Goal: Information Seeking & Learning: Learn about a topic

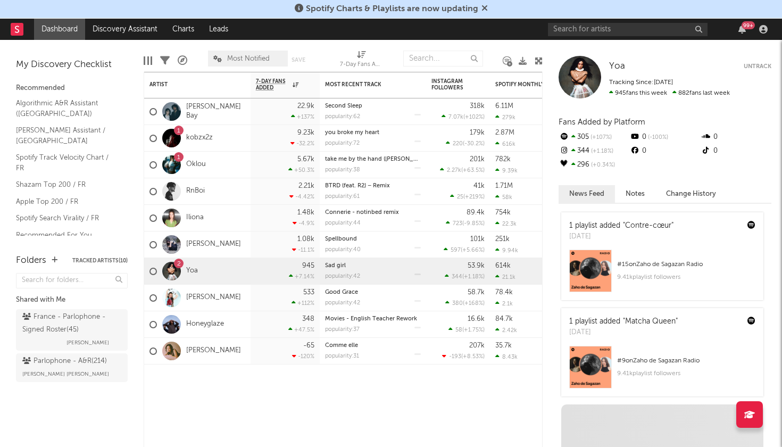
scroll to position [289, 0]
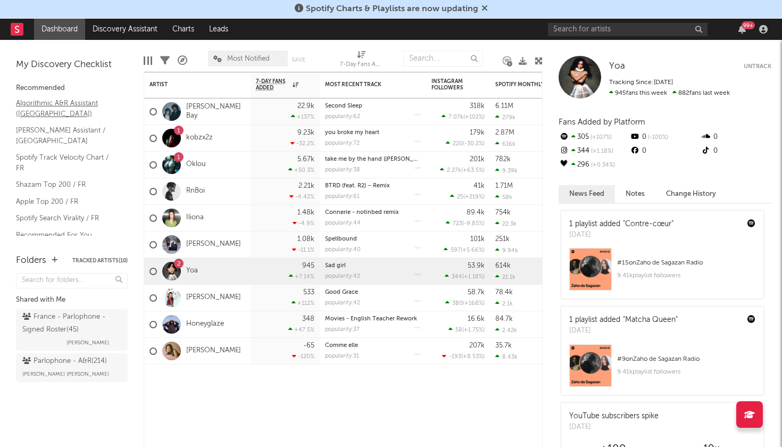
click at [39, 105] on link "Algorithmic A&R Assistant ([GEOGRAPHIC_DATA])" at bounding box center [66, 108] width 101 height 22
click at [50, 179] on link "Shazam Top 200 / FR" at bounding box center [66, 185] width 101 height 12
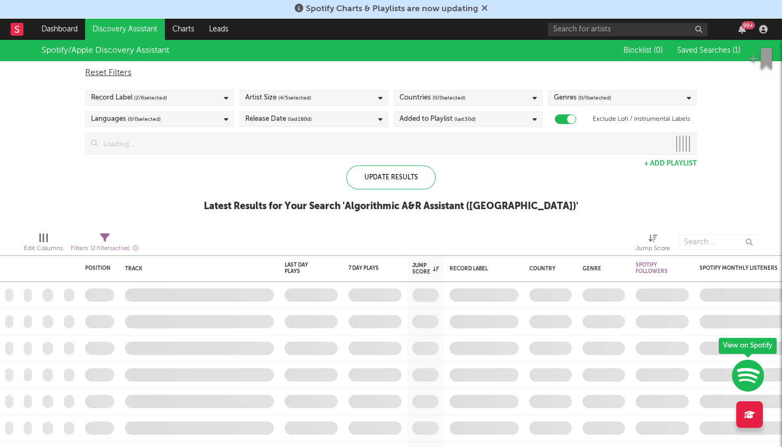
checkbox input "true"
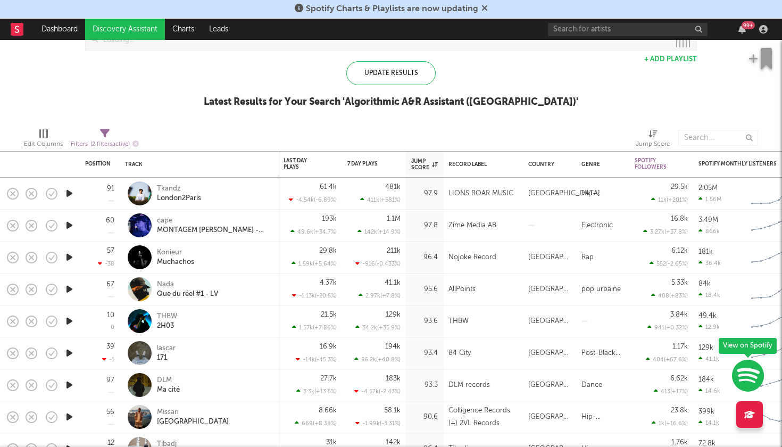
click at [71, 190] on icon "button" at bounding box center [69, 193] width 11 height 13
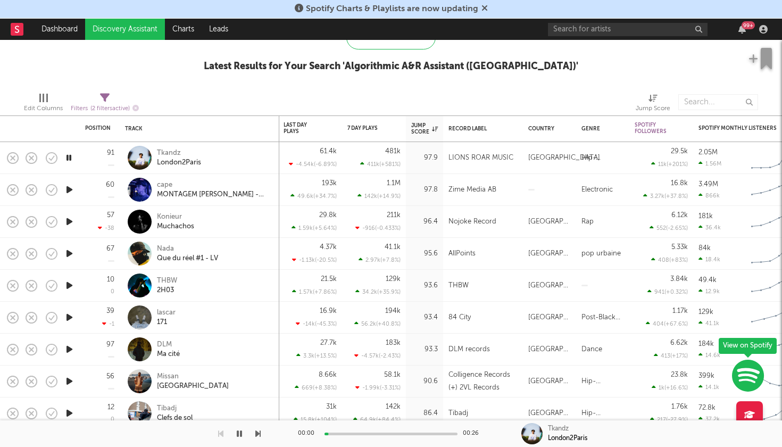
click at [68, 190] on icon "button" at bounding box center [69, 189] width 11 height 13
click at [68, 224] on icon "button" at bounding box center [69, 221] width 11 height 13
click at [68, 253] on icon "button" at bounding box center [69, 253] width 11 height 13
click at [70, 285] on icon "button" at bounding box center [69, 285] width 11 height 13
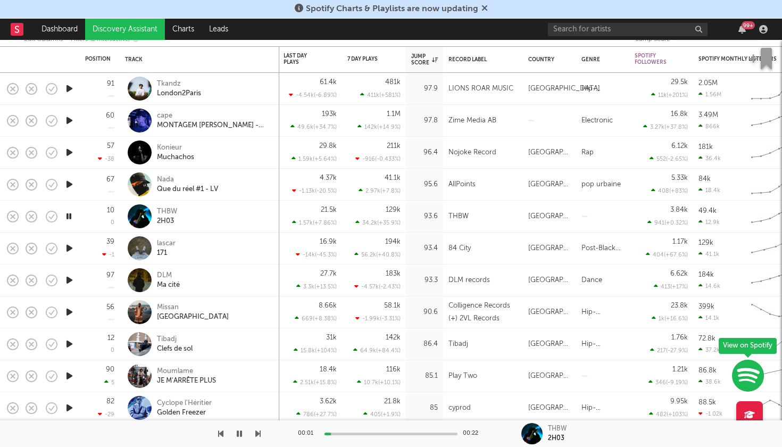
click at [70, 250] on icon "button" at bounding box center [69, 247] width 11 height 13
click at [67, 279] on icon "button" at bounding box center [69, 279] width 11 height 13
click at [69, 310] on icon "button" at bounding box center [69, 311] width 11 height 13
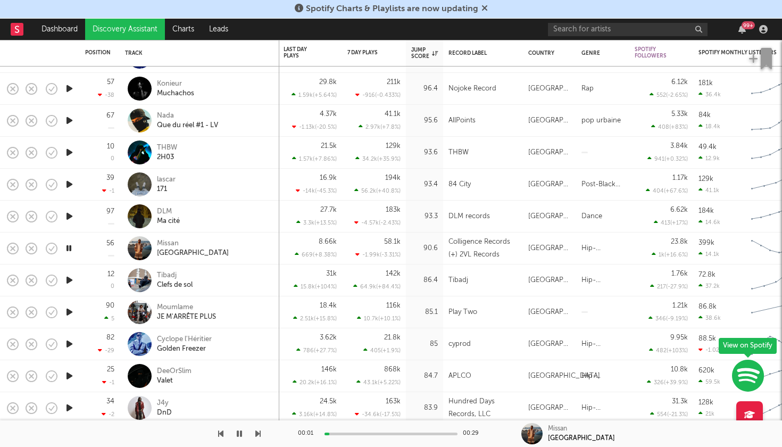
click at [69, 277] on icon "button" at bounding box center [69, 279] width 11 height 13
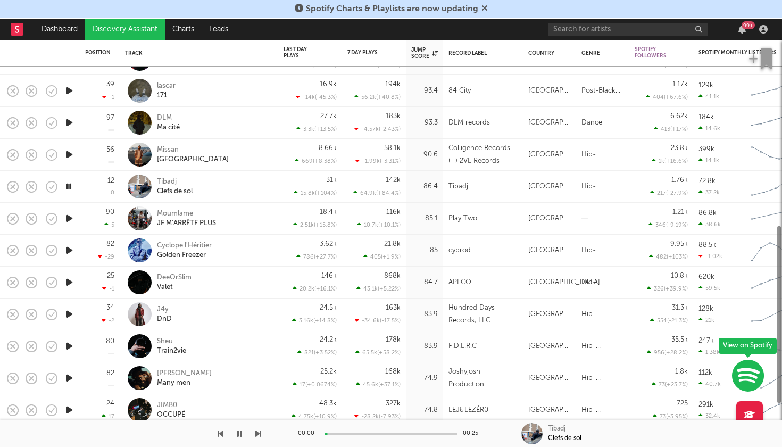
click at [68, 218] on icon "button" at bounding box center [69, 218] width 11 height 13
click at [68, 247] on icon "button" at bounding box center [69, 250] width 11 height 13
click at [69, 281] on icon "button" at bounding box center [69, 281] width 11 height 13
click at [70, 312] on icon "button" at bounding box center [69, 313] width 11 height 13
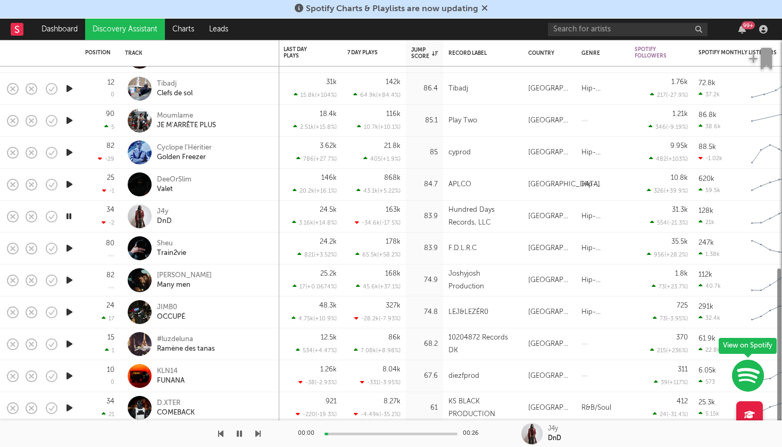
click at [70, 251] on icon "button" at bounding box center [69, 247] width 11 height 13
click at [69, 281] on icon "button" at bounding box center [69, 279] width 11 height 13
click at [69, 314] on icon "button" at bounding box center [69, 311] width 11 height 13
click at [64, 342] on icon "button" at bounding box center [69, 343] width 11 height 13
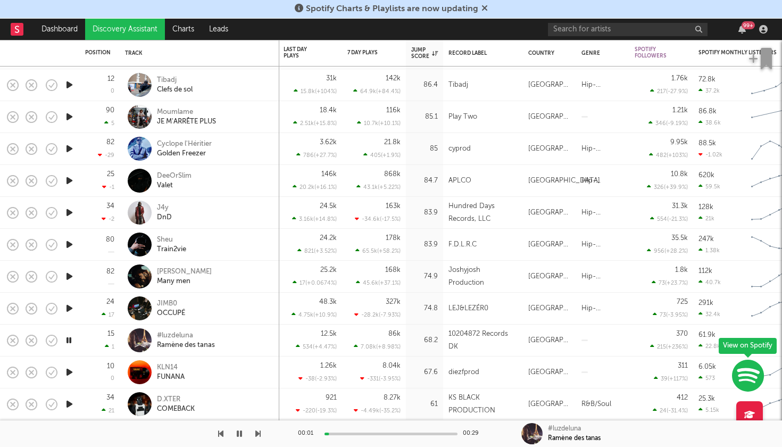
click at [64, 379] on div at bounding box center [68, 372] width 21 height 32
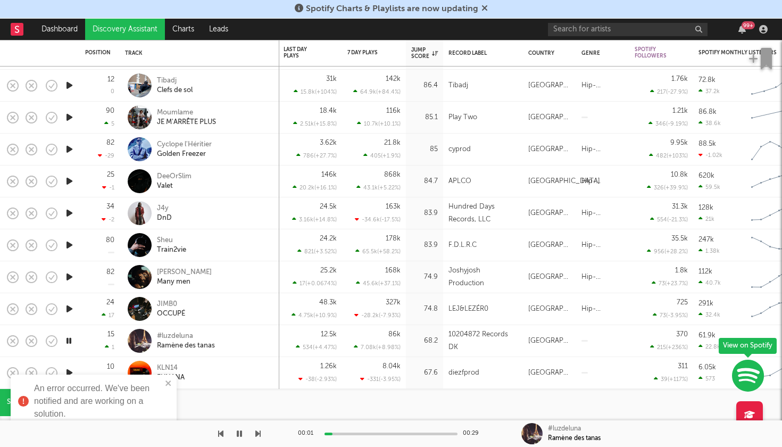
click at [68, 377] on div "An error occurred. We've been notified and are working on a solution." at bounding box center [94, 400] width 166 height 53
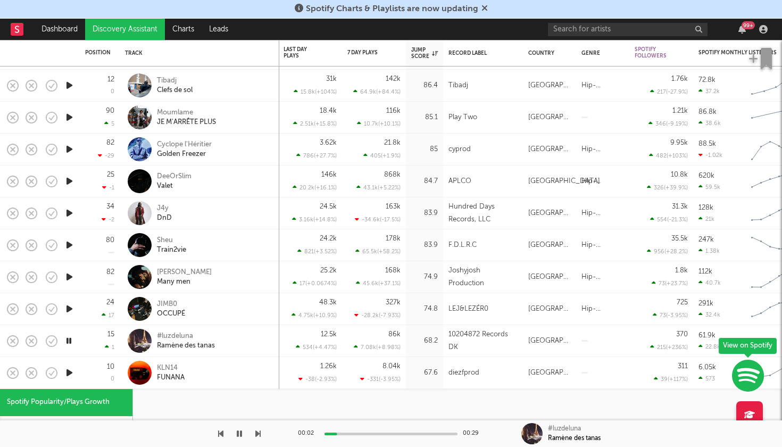
click at [74, 370] on icon "button" at bounding box center [69, 372] width 11 height 13
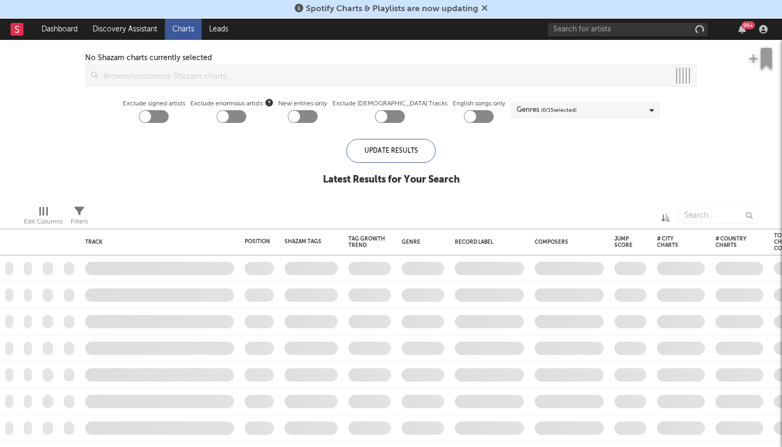
checkbox input "true"
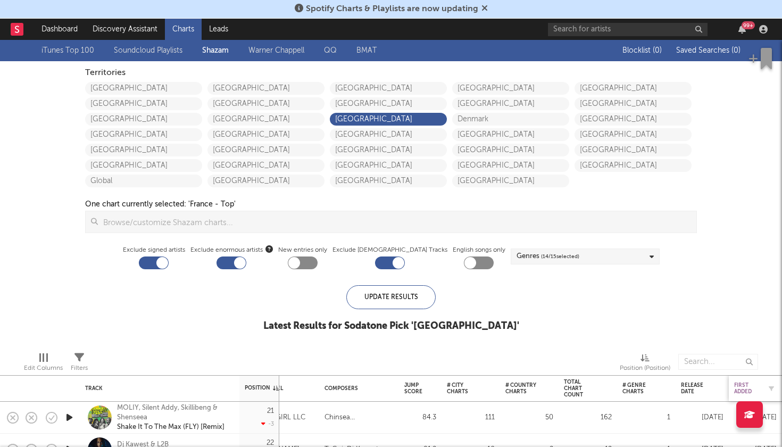
click at [745, 389] on div "First Added" at bounding box center [747, 388] width 27 height 13
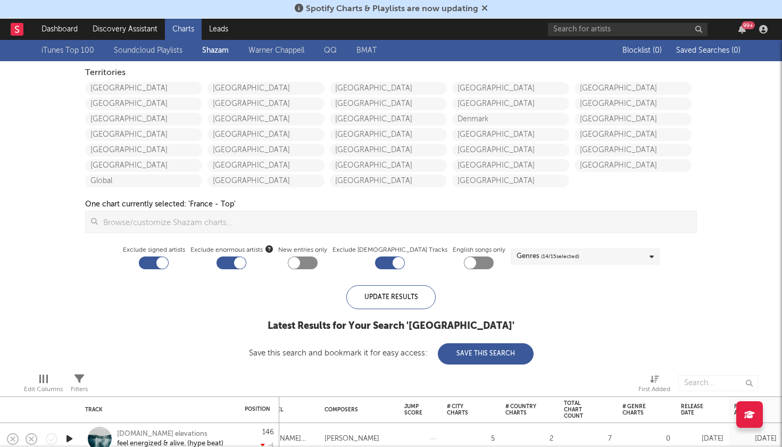
click at [168, 260] on div at bounding box center [162, 263] width 12 height 12
checkbox input "false"
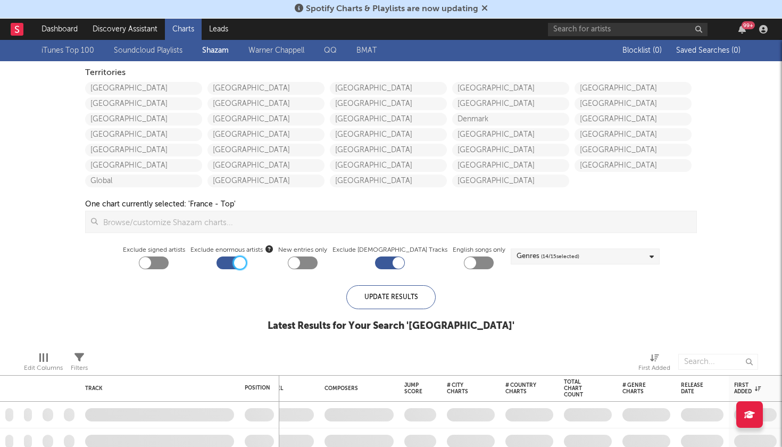
click at [246, 261] on div at bounding box center [240, 263] width 12 height 12
checkbox input "false"
click at [381, 261] on div at bounding box center [390, 262] width 30 height 13
checkbox input "false"
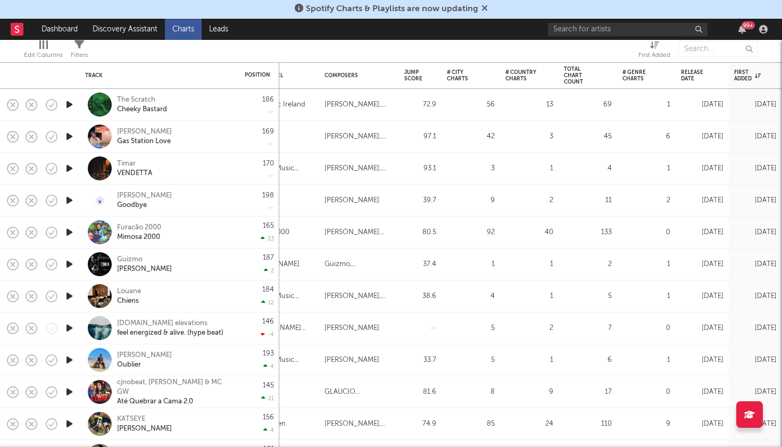
click at [70, 102] on icon "button" at bounding box center [69, 104] width 11 height 13
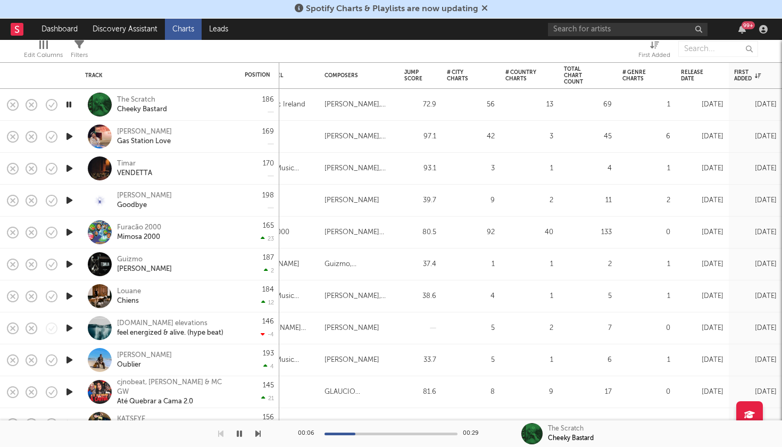
click at [66, 140] on icon "button" at bounding box center [69, 136] width 11 height 13
click at [71, 167] on icon "button" at bounding box center [69, 168] width 11 height 13
click at [71, 204] on icon "button" at bounding box center [69, 200] width 11 height 13
click at [72, 233] on icon "button" at bounding box center [69, 231] width 11 height 13
click at [72, 233] on icon "button" at bounding box center [69, 231] width 10 height 13
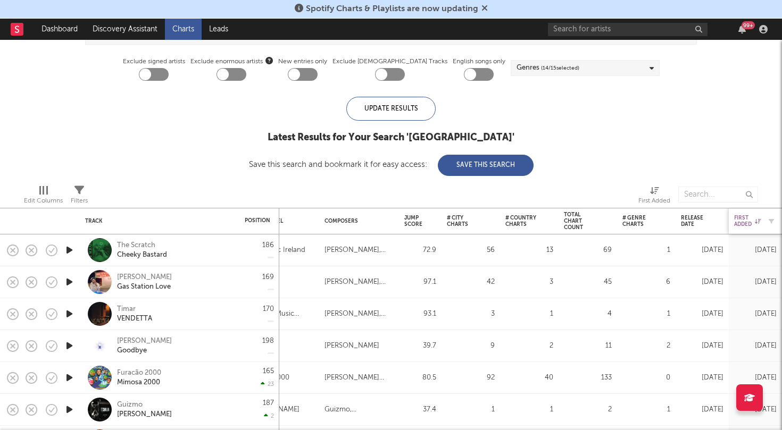
click at [746, 225] on div "First Added" at bounding box center [747, 221] width 27 height 13
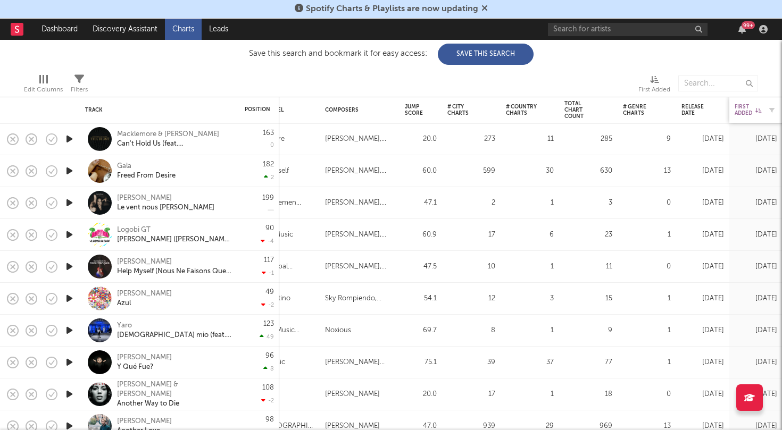
click at [758, 107] on icon at bounding box center [758, 109] width 6 height 5
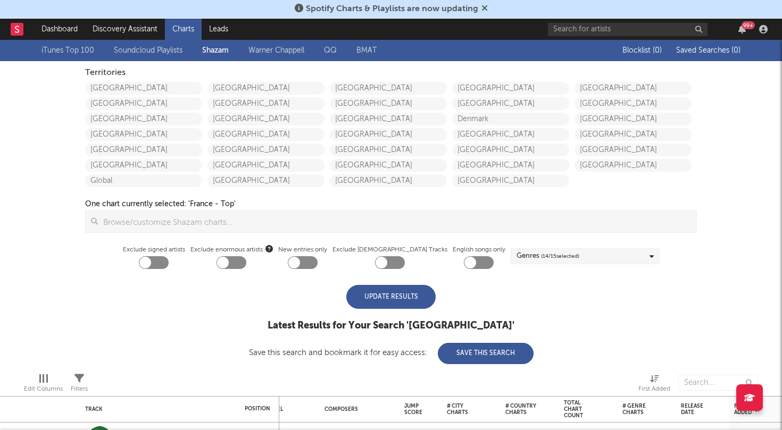
click at [377, 306] on div "Update Results" at bounding box center [390, 297] width 89 height 24
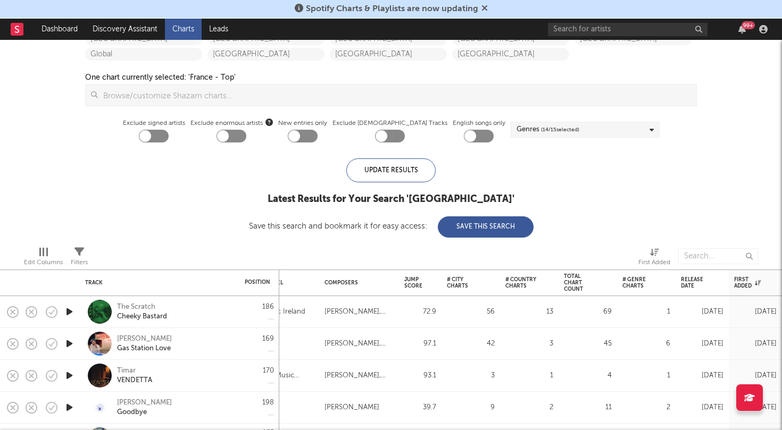
click at [11, 26] on rect at bounding box center [17, 29] width 13 height 13
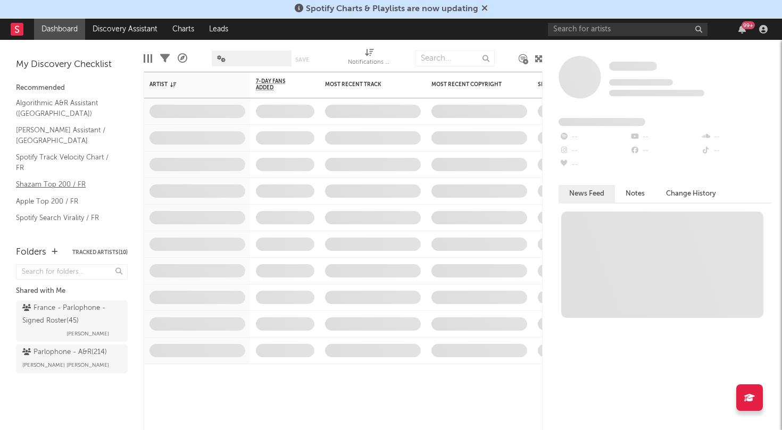
click at [49, 179] on link "Shazam Top 200 / FR" at bounding box center [66, 185] width 101 height 12
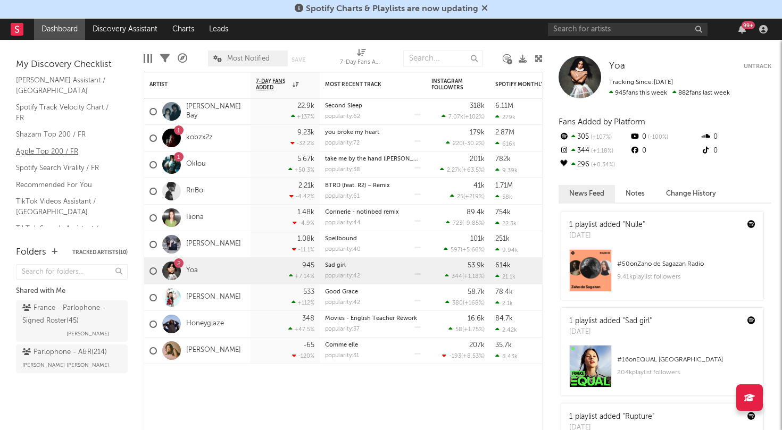
scroll to position [49, 0]
click at [62, 197] on link "TikTok Videos Assistant / France" at bounding box center [66, 208] width 101 height 22
click at [78, 224] on link "TikTok Sounds Assistant / France" at bounding box center [66, 235] width 101 height 22
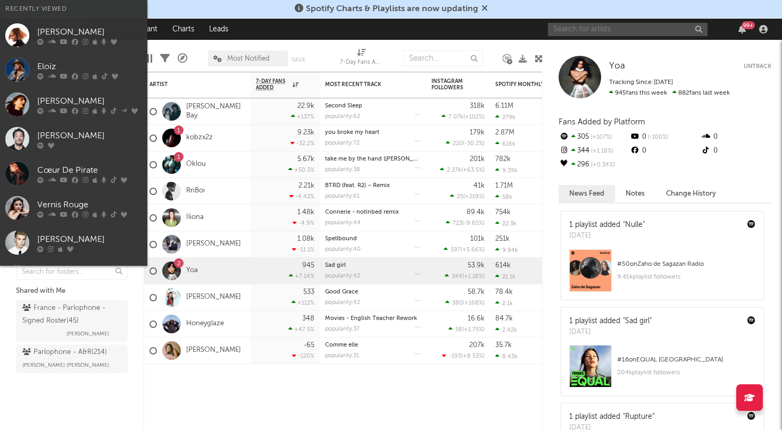
click at [626, 28] on input "text" at bounding box center [628, 29] width 160 height 13
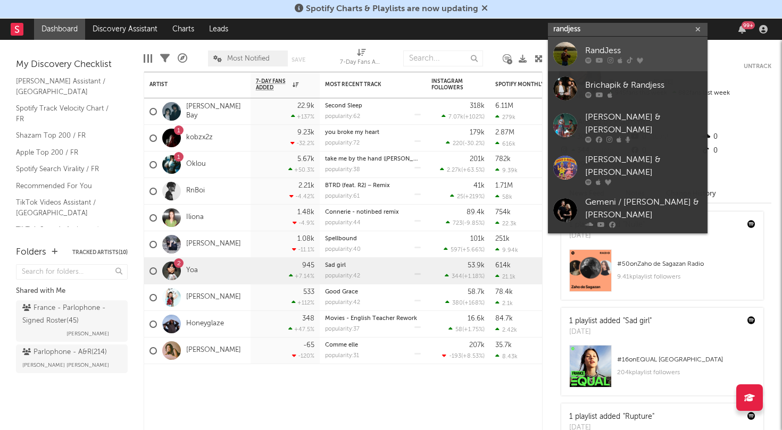
type input "randjess"
drag, startPoint x: 574, startPoint y: 46, endPoint x: 563, endPoint y: 51, distance: 11.9
click at [563, 51] on div at bounding box center [565, 54] width 24 height 24
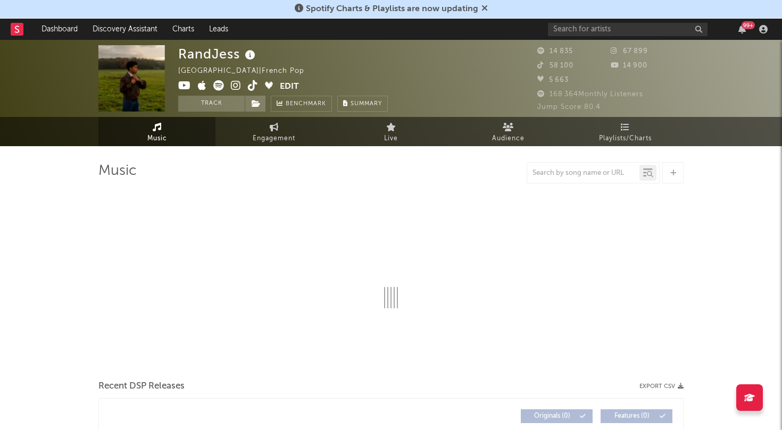
select select "6m"
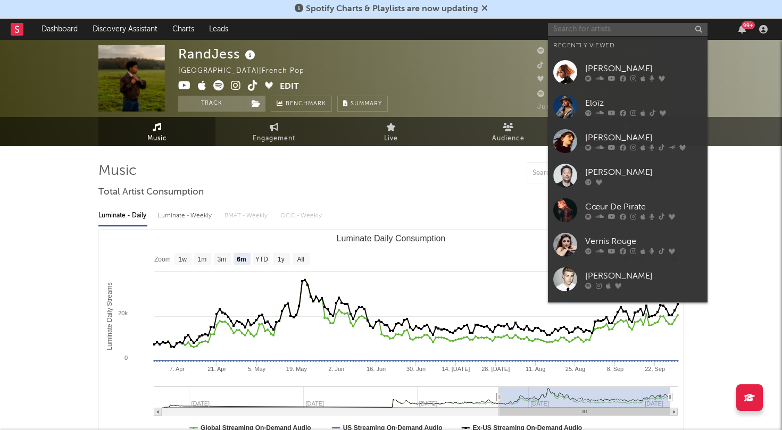
click at [627, 23] on input "text" at bounding box center [628, 29] width 160 height 13
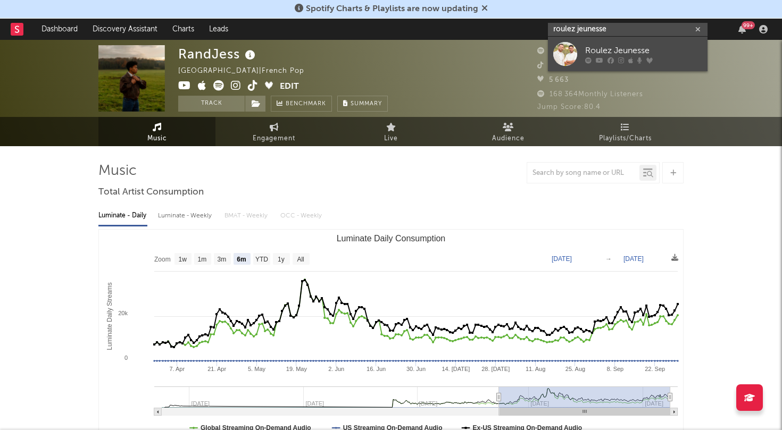
type input "roulez jeunesse"
click at [577, 49] on link "Roulez Jeunesse" at bounding box center [628, 54] width 160 height 35
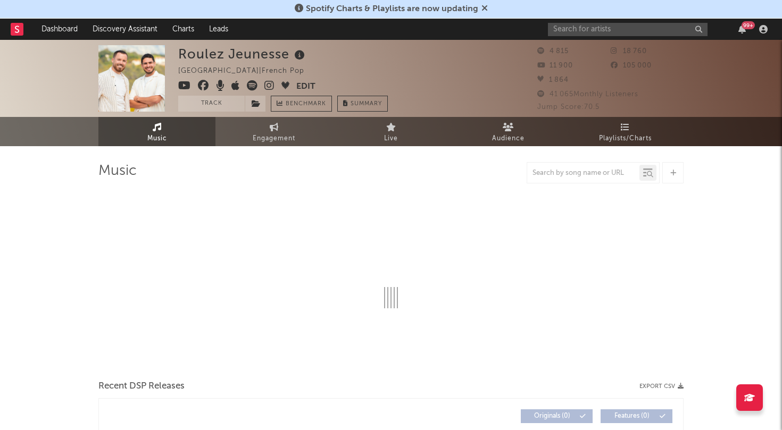
select select "6m"
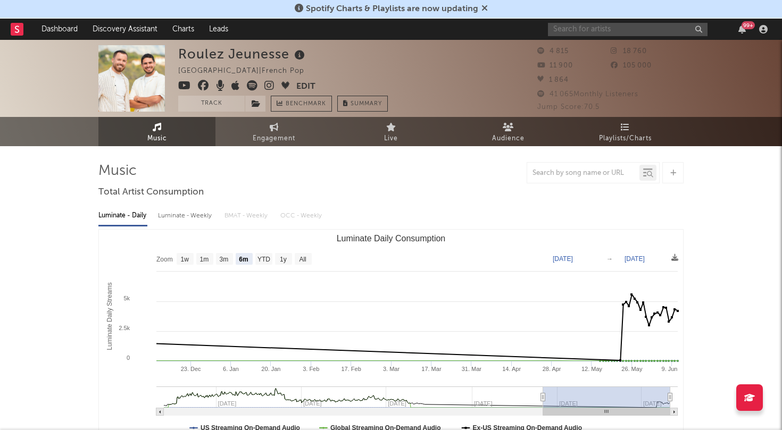
click at [625, 26] on input "text" at bounding box center [628, 29] width 160 height 13
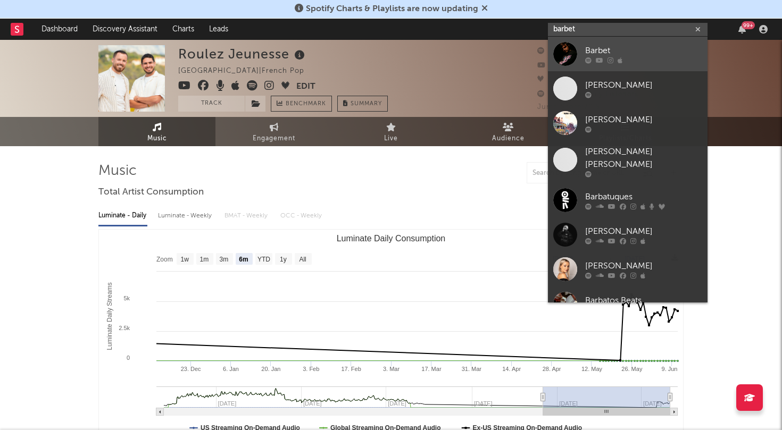
type input "barbet"
click at [560, 46] on div at bounding box center [565, 54] width 24 height 24
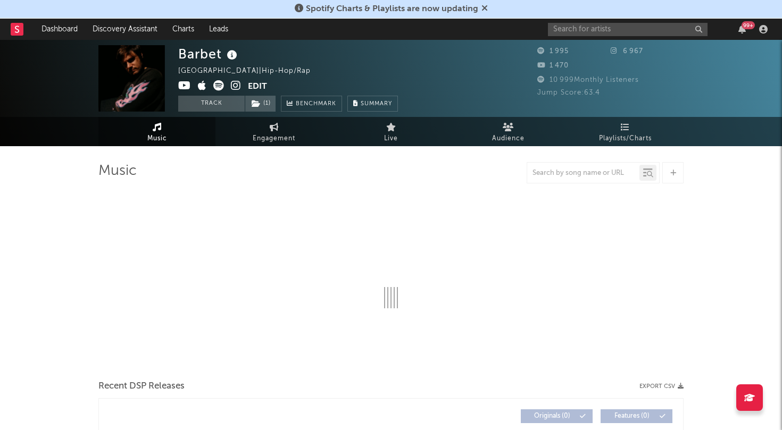
select select "6m"
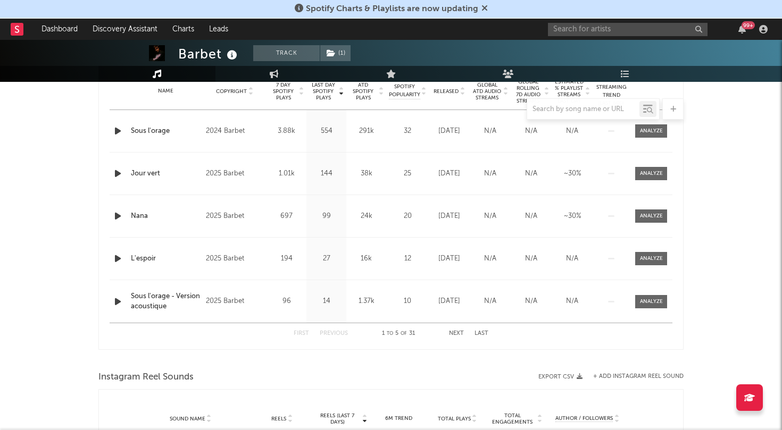
scroll to position [455, 0]
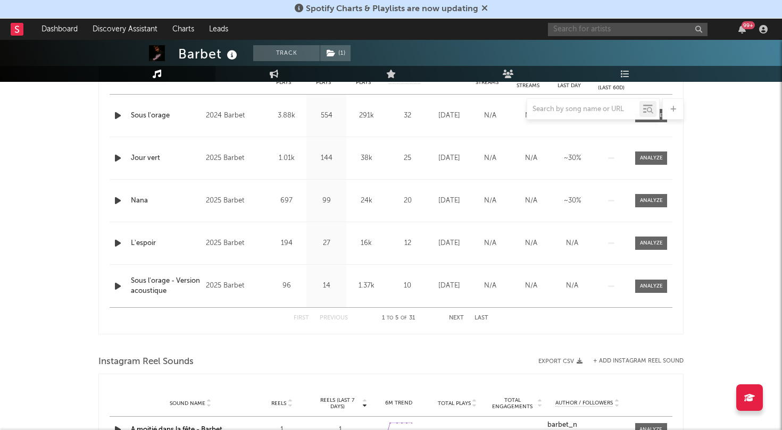
click at [610, 26] on input "text" at bounding box center [628, 29] width 160 height 13
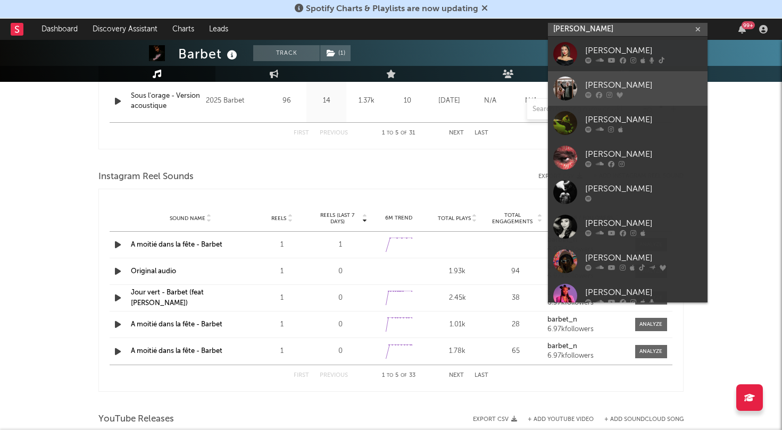
scroll to position [0, 0]
type input "nola"
click at [632, 82] on div "NOLA" at bounding box center [643, 85] width 117 height 13
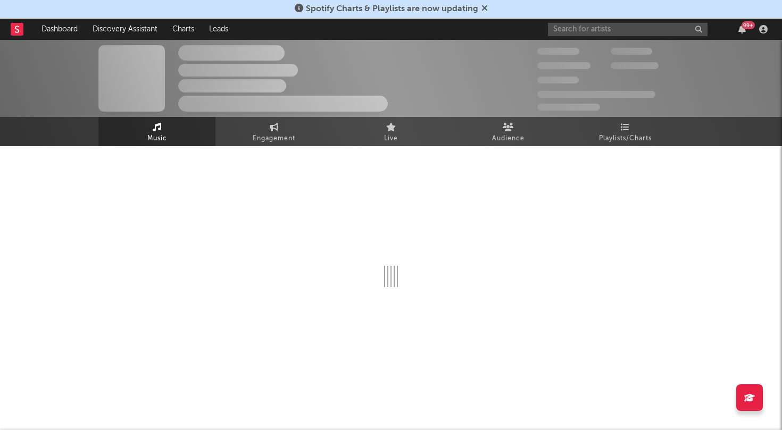
select select "1w"
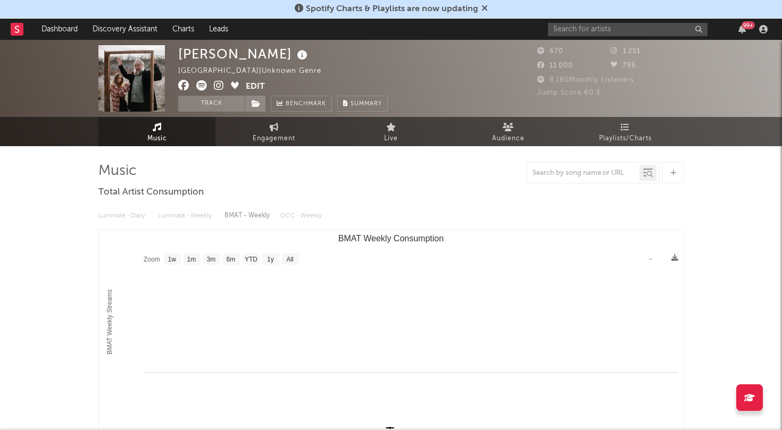
click at [140, 75] on img at bounding box center [131, 78] width 66 height 66
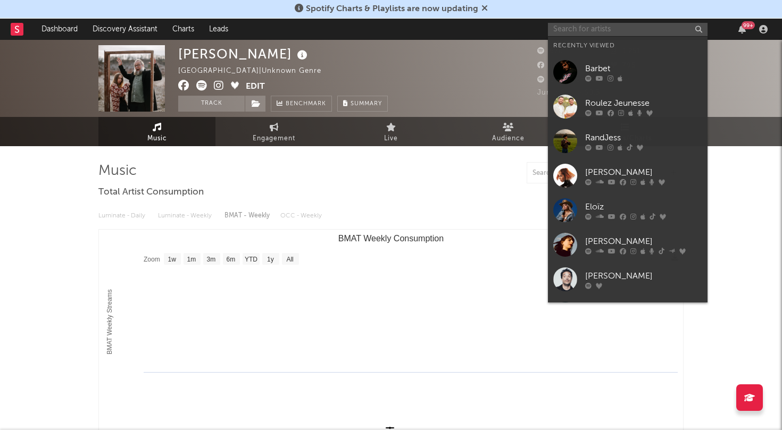
click at [622, 27] on input "text" at bounding box center [628, 29] width 160 height 13
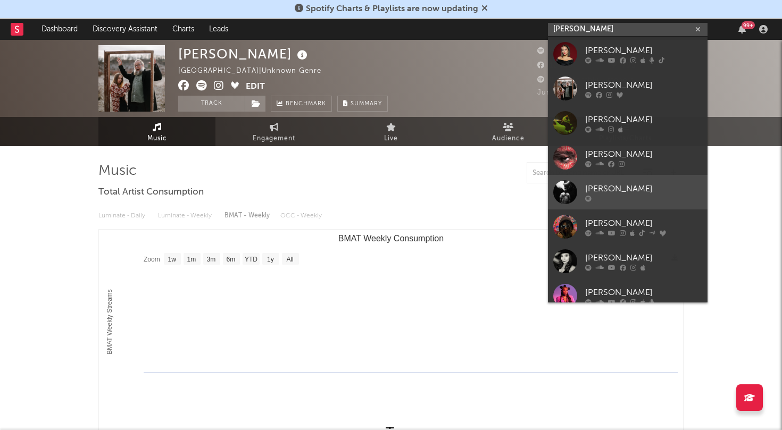
type input "Nola"
click at [605, 185] on div "Nola" at bounding box center [643, 188] width 117 height 13
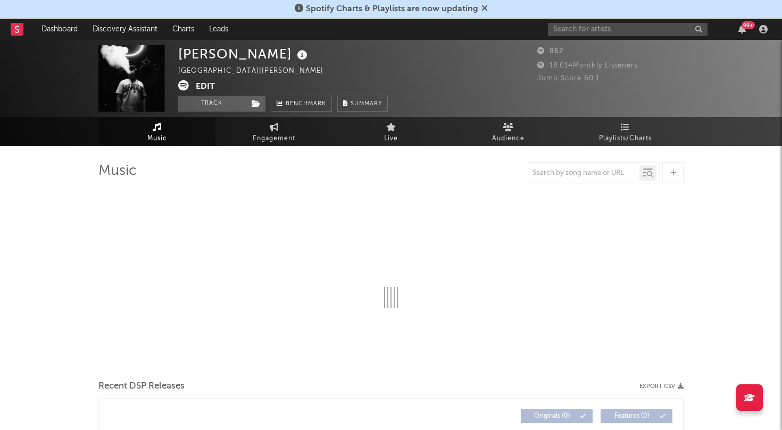
select select "1w"
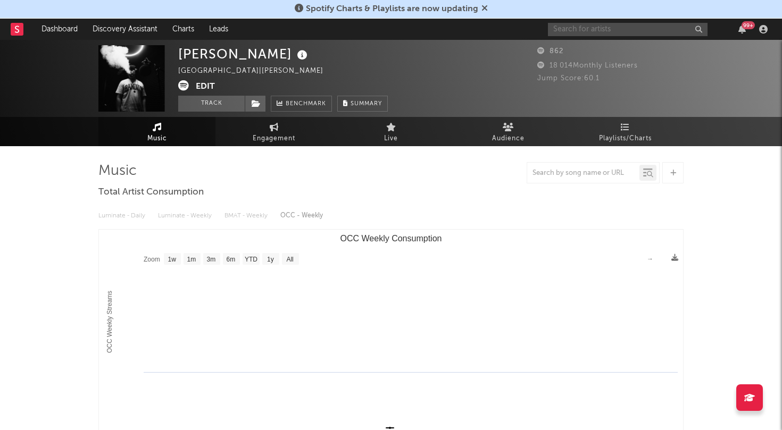
click at [617, 24] on input "text" at bounding box center [628, 29] width 160 height 13
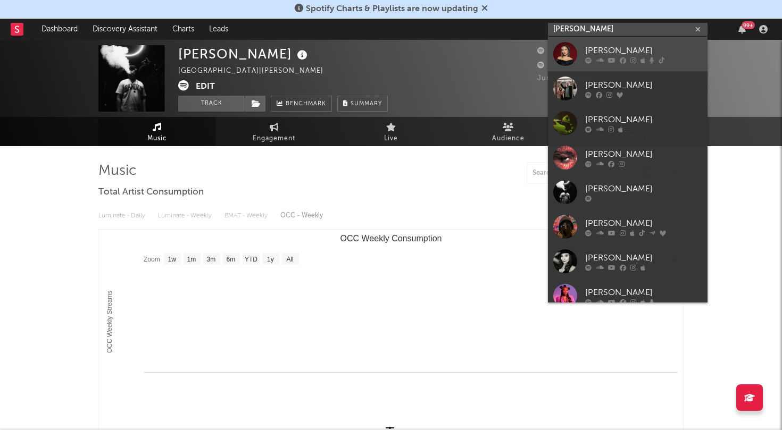
type input "Nola"
click at [564, 52] on div at bounding box center [565, 54] width 24 height 24
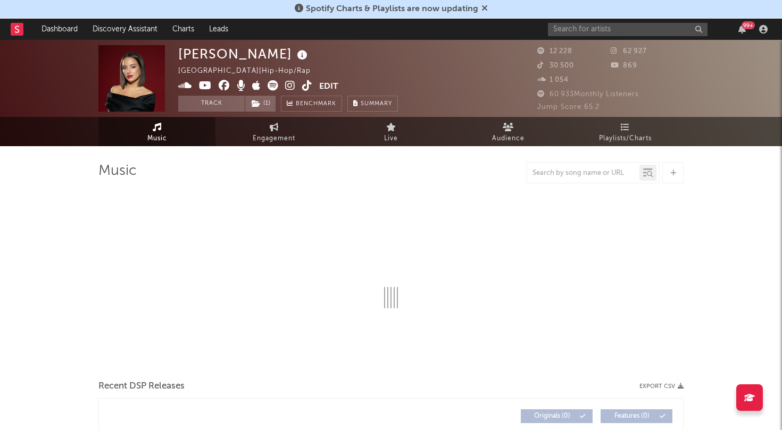
select select "6m"
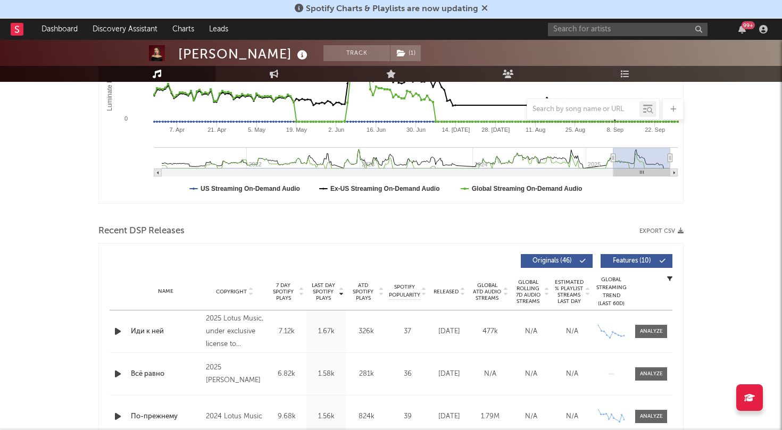
scroll to position [235, 0]
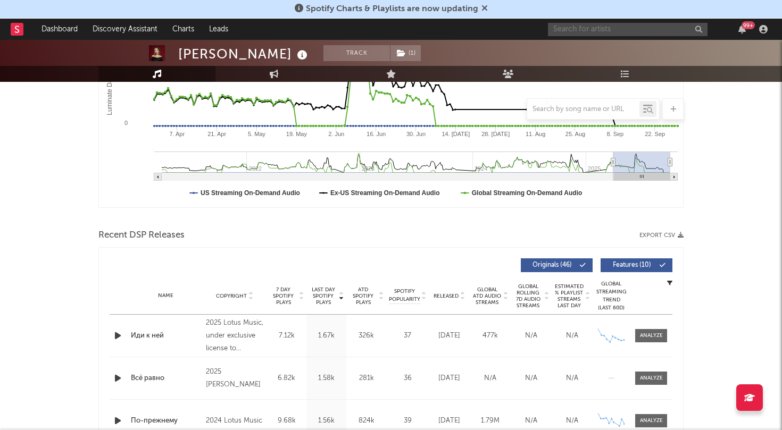
click at [599, 32] on input "text" at bounding box center [628, 29] width 160 height 13
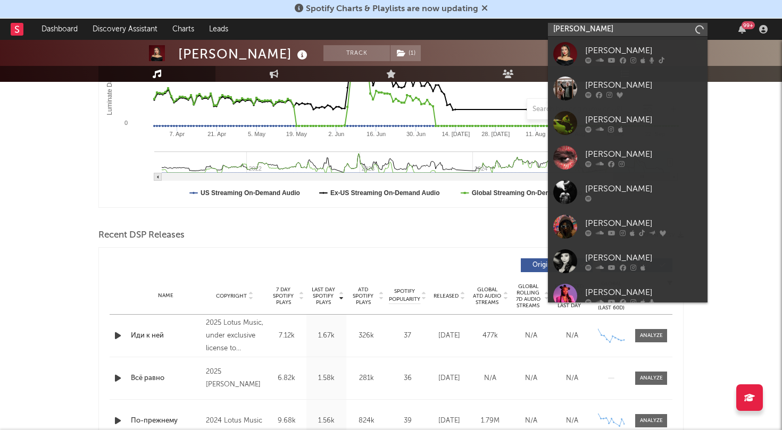
type input "Nola"
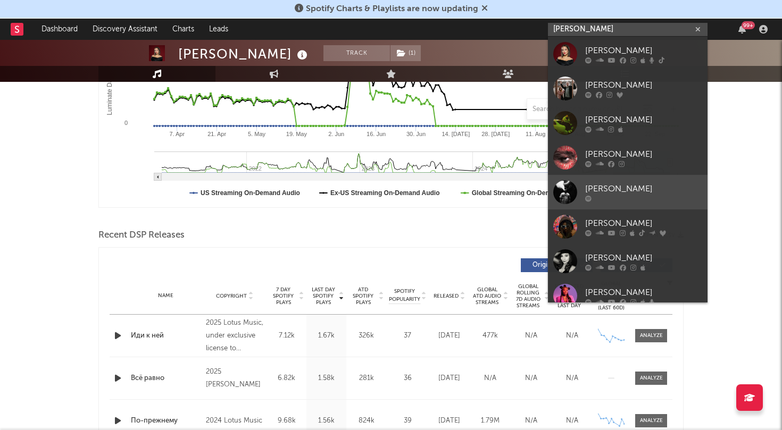
scroll to position [0, 0]
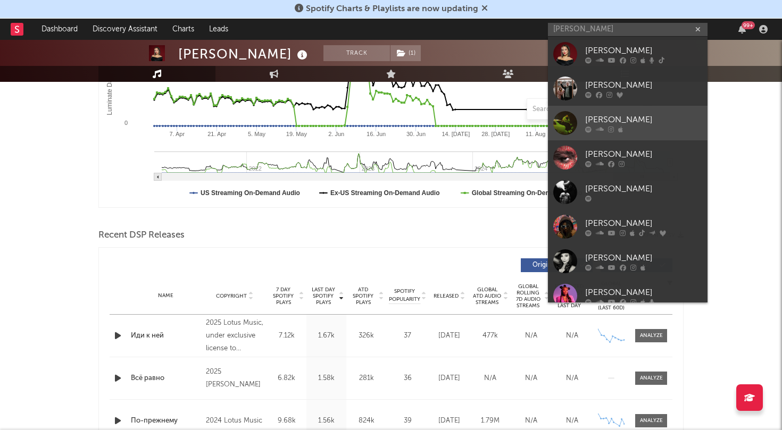
click at [643, 115] on div "NoLa" at bounding box center [643, 119] width 117 height 13
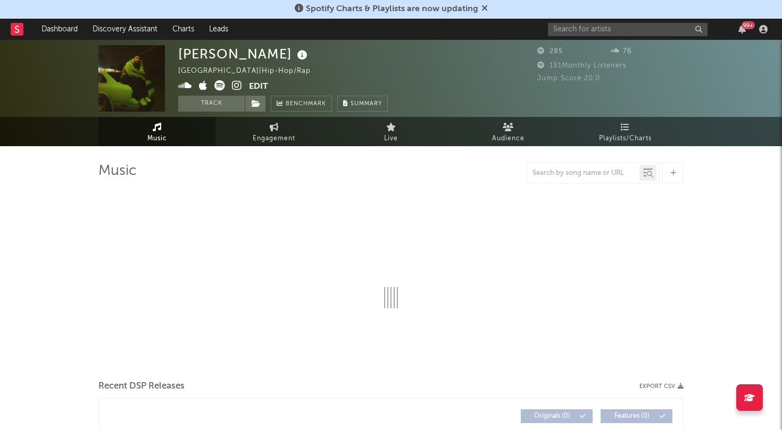
select select "1w"
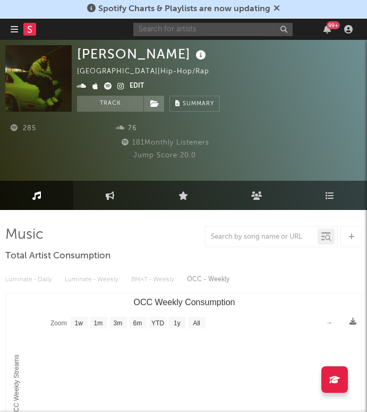
click at [239, 29] on input "text" at bounding box center [213, 29] width 160 height 13
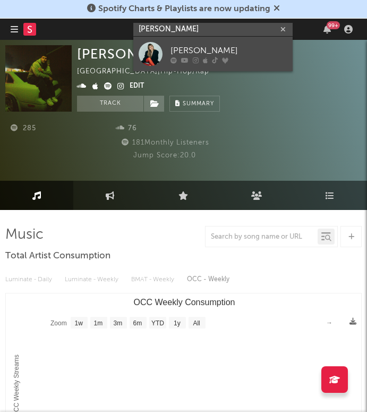
type input "nina batt"
click at [156, 55] on div at bounding box center [151, 54] width 24 height 24
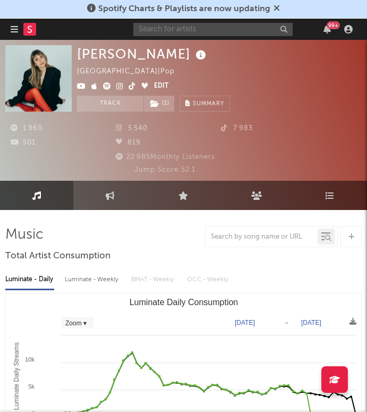
click at [173, 32] on input "text" at bounding box center [213, 29] width 160 height 13
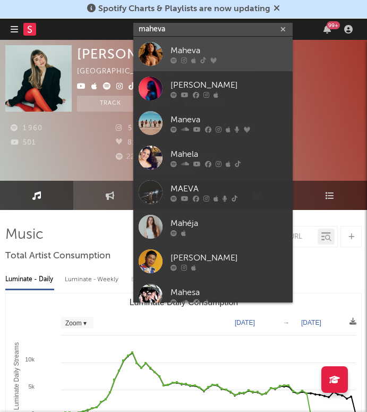
type input "maheva"
click at [156, 48] on div at bounding box center [151, 54] width 24 height 24
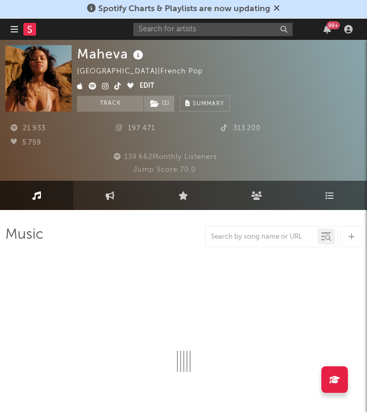
select select "6m"
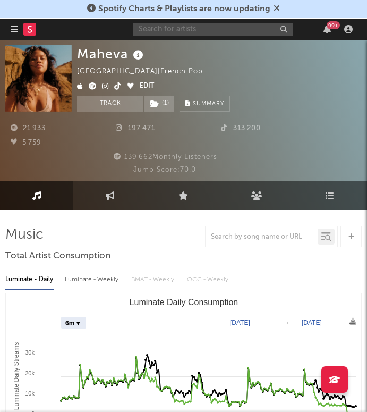
click at [225, 27] on input "text" at bounding box center [213, 29] width 160 height 13
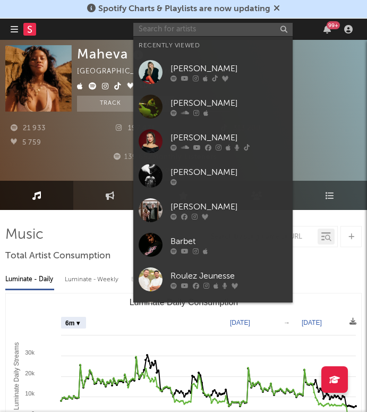
click at [225, 27] on input "text" at bounding box center [213, 29] width 160 height 13
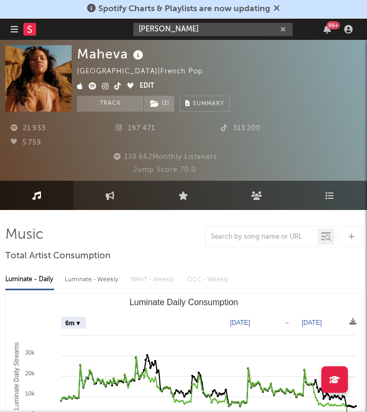
drag, startPoint x: 152, startPoint y: 33, endPoint x: 105, endPoint y: 33, distance: 47.3
click at [105, 33] on nav "Dashboard Discovery Assistant Charts Leads nola 99 +" at bounding box center [183, 29] width 367 height 21
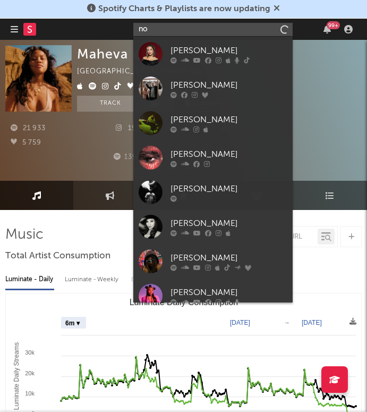
type input "n"
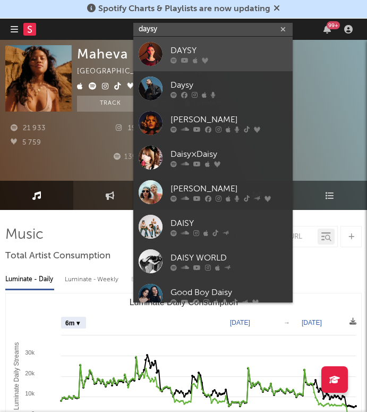
type input "dais"
drag, startPoint x: 160, startPoint y: 46, endPoint x: 149, endPoint y: 49, distance: 10.6
click at [149, 49] on div at bounding box center [151, 54] width 24 height 24
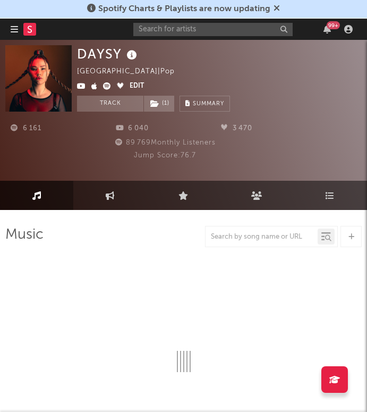
select select "6m"
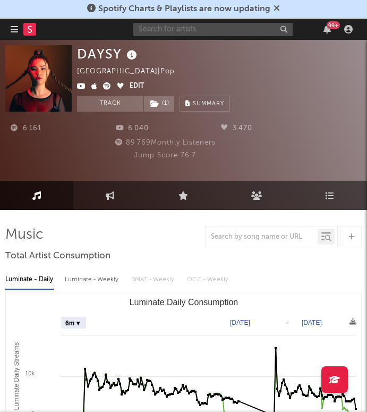
click at [237, 30] on input "text" at bounding box center [213, 29] width 160 height 13
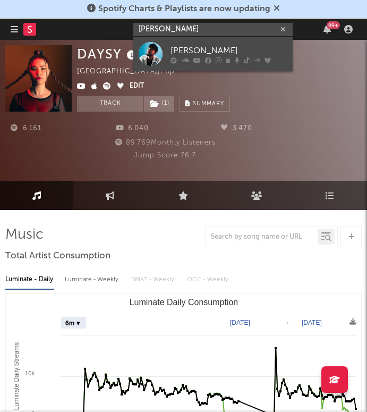
type input "joseph kamel"
click at [200, 52] on div "Joseph Kamel" at bounding box center [229, 50] width 117 height 13
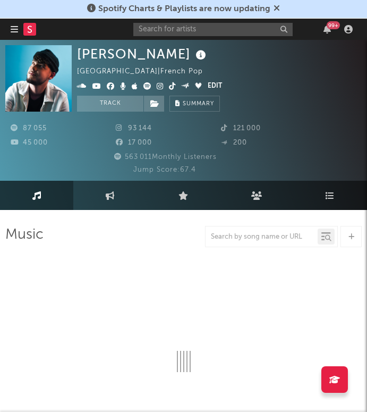
select select "6m"
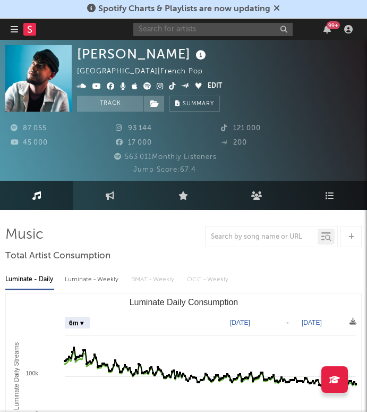
click at [206, 27] on input "text" at bounding box center [213, 29] width 160 height 13
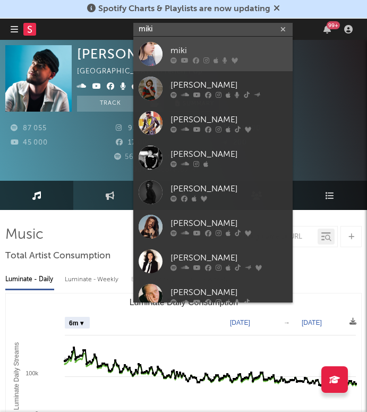
type input "miki"
click at [150, 52] on div at bounding box center [151, 54] width 24 height 24
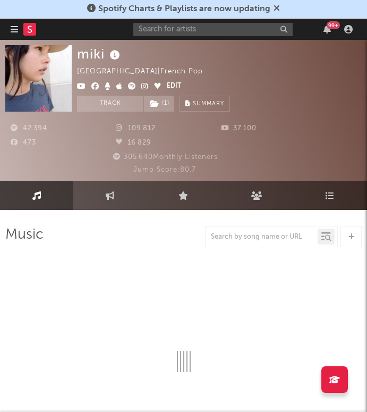
select select "6m"
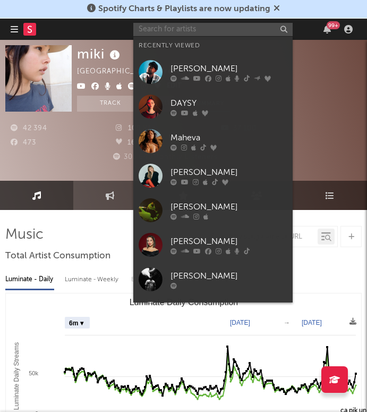
click at [228, 30] on input "text" at bounding box center [213, 29] width 160 height 13
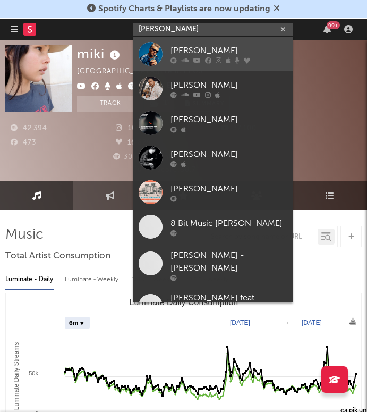
type input "benjamin bi"
click at [153, 50] on div at bounding box center [151, 54] width 24 height 24
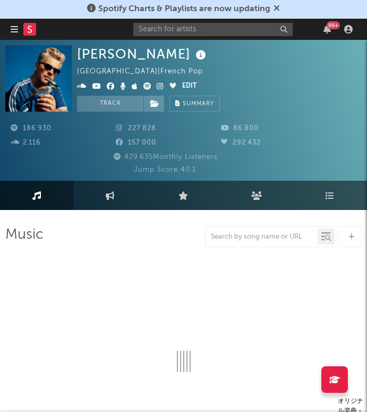
select select "6m"
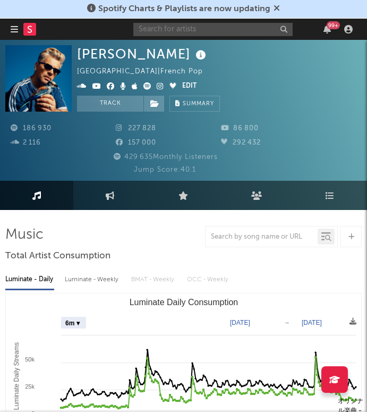
click at [216, 35] on input "text" at bounding box center [213, 29] width 160 height 13
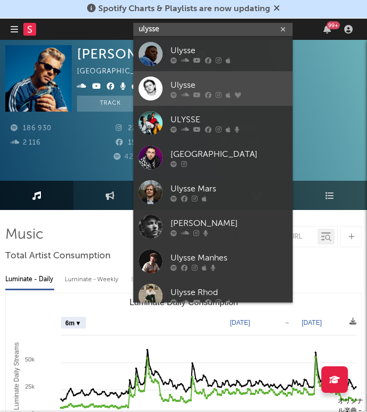
type input "ulysse"
click at [158, 83] on div at bounding box center [151, 89] width 24 height 24
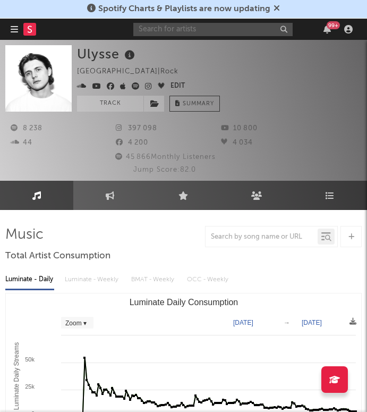
click at [231, 28] on input "text" at bounding box center [213, 29] width 160 height 13
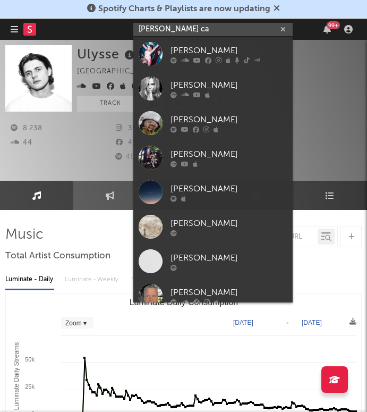
click at [158, 30] on input "lauran ca" at bounding box center [213, 29] width 160 height 13
click at [189, 28] on input "laura ca" at bounding box center [213, 29] width 160 height 13
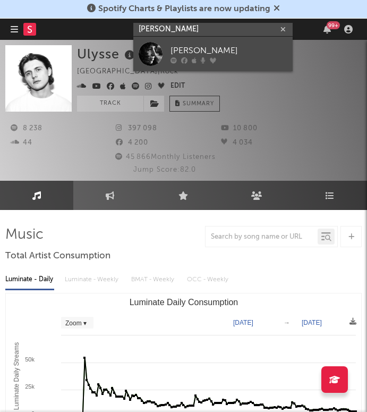
type input "laura cah"
click at [209, 46] on div "Laura Cahen" at bounding box center [229, 50] width 117 height 13
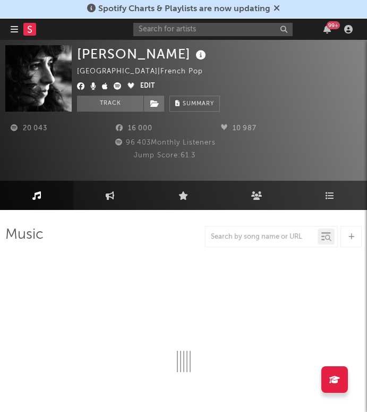
select select "6m"
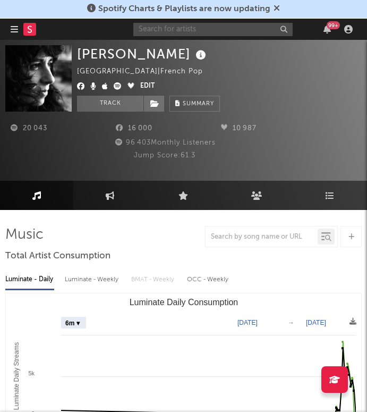
click at [171, 30] on input "text" at bounding box center [213, 29] width 160 height 13
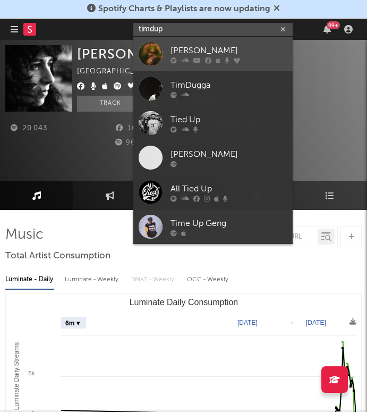
type input "timdup"
click at [151, 49] on div at bounding box center [151, 54] width 24 height 24
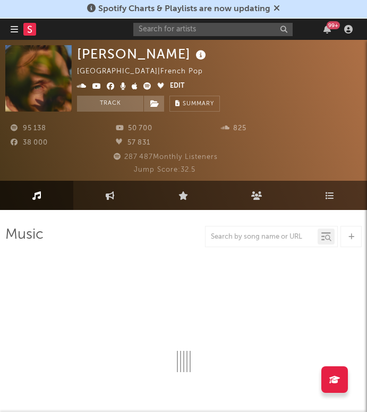
select select "6m"
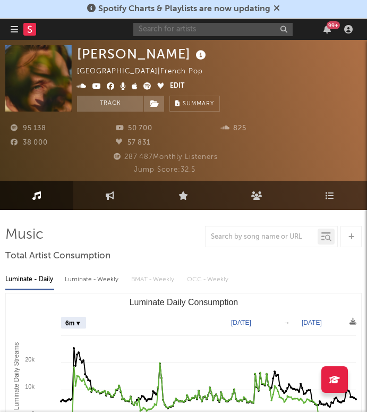
click at [214, 31] on input "text" at bounding box center [213, 29] width 160 height 13
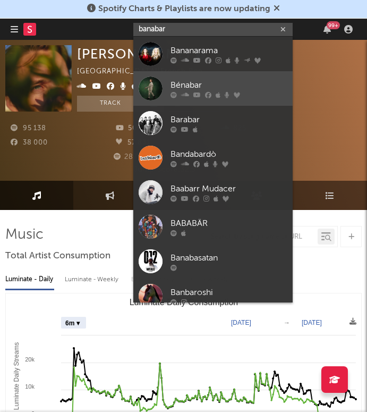
type input "banabar"
click at [156, 85] on div at bounding box center [151, 89] width 24 height 24
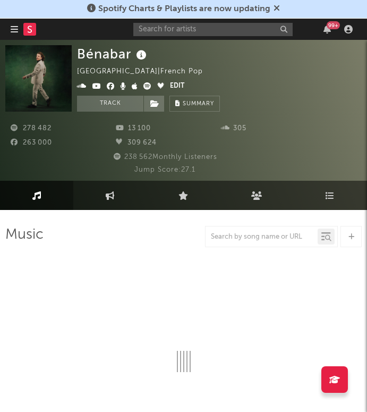
select select "6m"
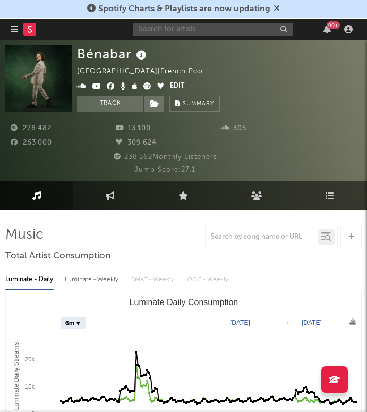
click at [167, 30] on input "text" at bounding box center [213, 29] width 160 height 13
type input "pascal obis"
click at [155, 58] on div "Bénabar France | French Pop Edit Track Benchmark Summary" at bounding box center [148, 78] width 143 height 66
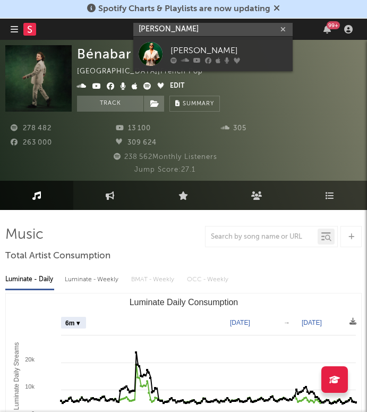
click at [187, 23] on input "pascal obis" at bounding box center [213, 29] width 160 height 13
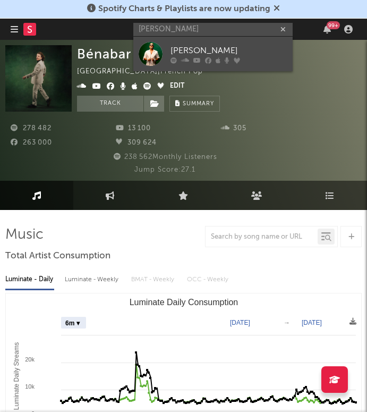
click at [149, 52] on div at bounding box center [151, 54] width 24 height 24
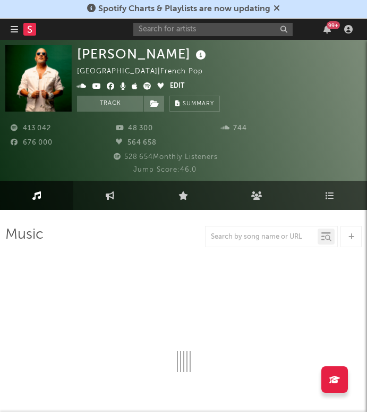
select select "6m"
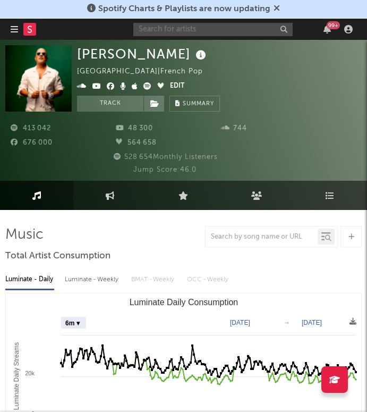
click at [203, 26] on input "text" at bounding box center [213, 29] width 160 height 13
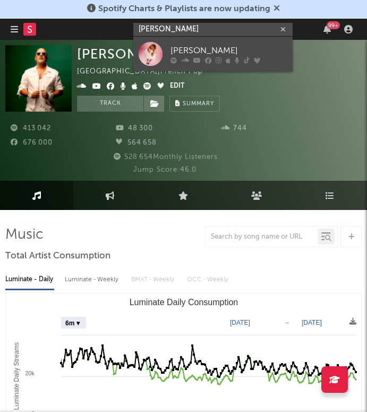
type input "lisa parien"
click at [147, 51] on div at bounding box center [151, 54] width 24 height 24
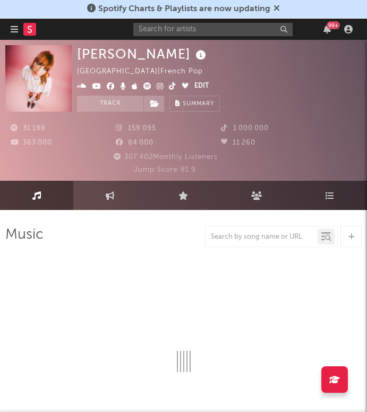
select select "6m"
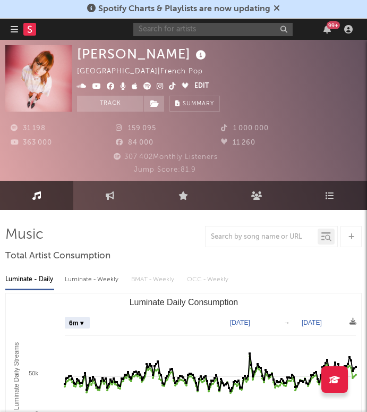
click at [217, 33] on input "text" at bounding box center [213, 29] width 160 height 13
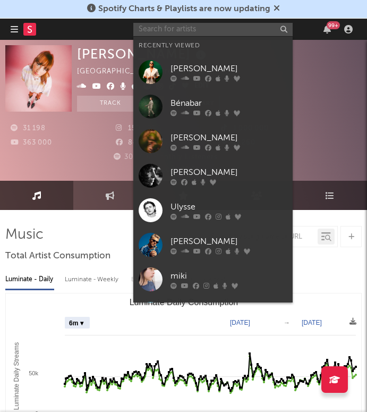
click at [217, 33] on input "text" at bounding box center [213, 29] width 160 height 13
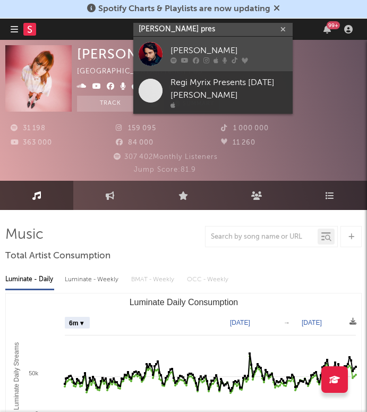
type input "Noé pres"
click at [164, 47] on link "Noé Preszow" at bounding box center [213, 54] width 160 height 35
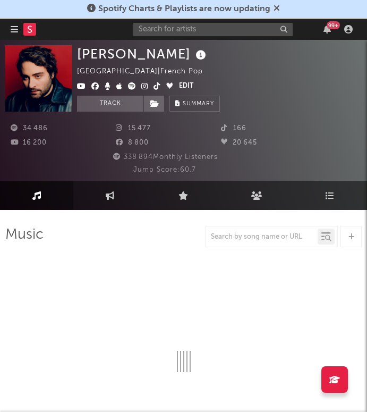
select select "6m"
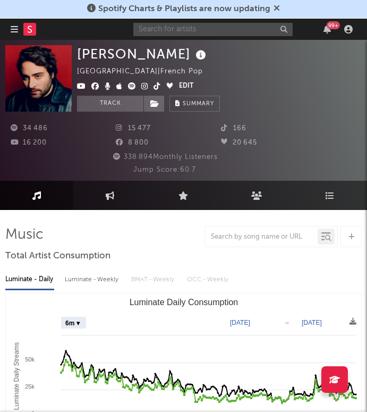
click at [162, 29] on input "text" at bounding box center [213, 29] width 160 height 13
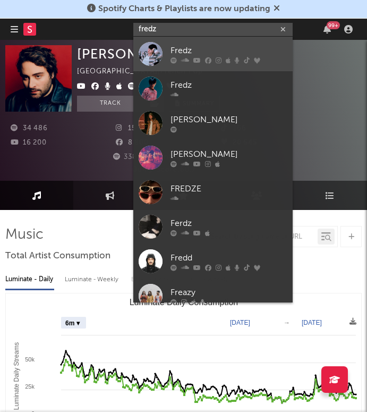
type input "fredz"
click at [155, 51] on div at bounding box center [151, 54] width 24 height 24
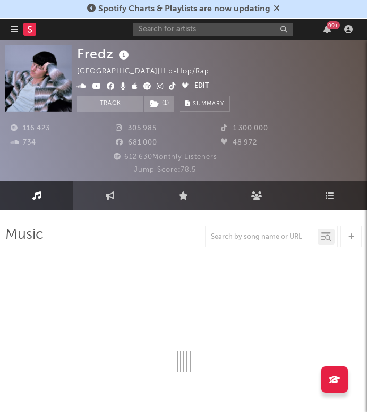
select select "6m"
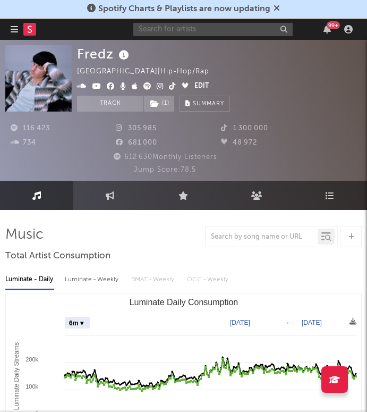
click at [209, 33] on input "text" at bounding box center [213, 29] width 160 height 13
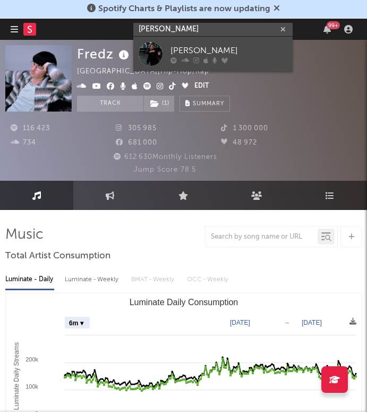
type input "bertrand belin"
click at [148, 54] on div at bounding box center [151, 54] width 24 height 24
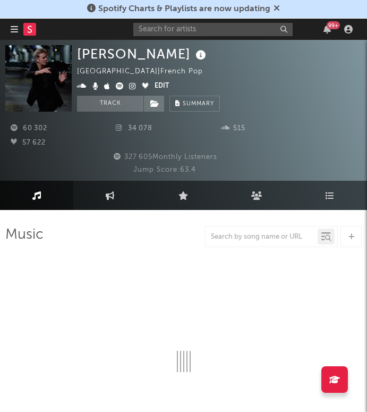
select select "6m"
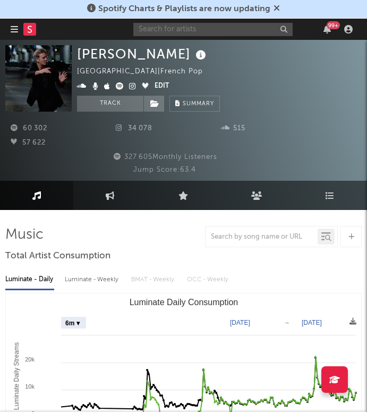
click at [229, 32] on input "text" at bounding box center [213, 29] width 160 height 13
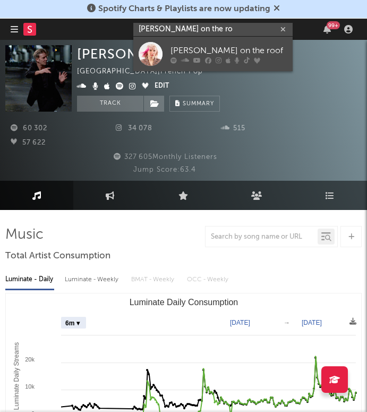
type input "alice on the ro"
click at [153, 44] on div at bounding box center [151, 54] width 24 height 24
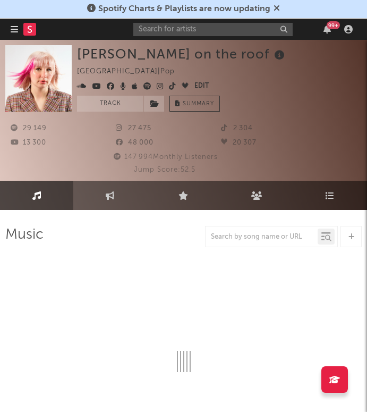
select select "6m"
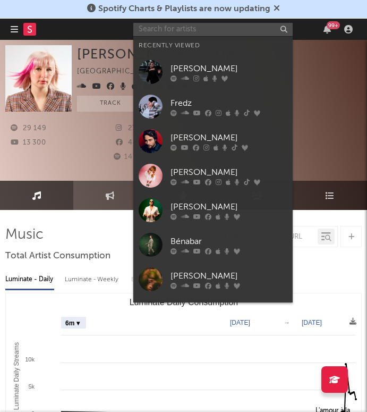
click at [214, 23] on input "text" at bounding box center [213, 29] width 160 height 13
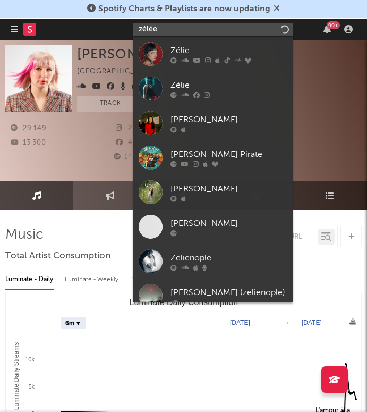
type input "zélée"
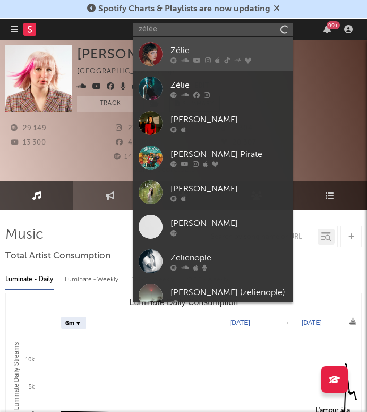
drag, startPoint x: 214, startPoint y: 23, endPoint x: 151, endPoint y: 58, distance: 72.6
click at [151, 58] on div at bounding box center [151, 54] width 24 height 24
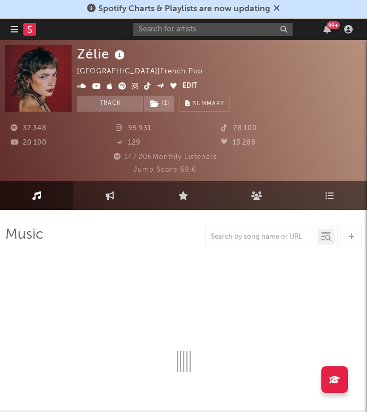
select select "6m"
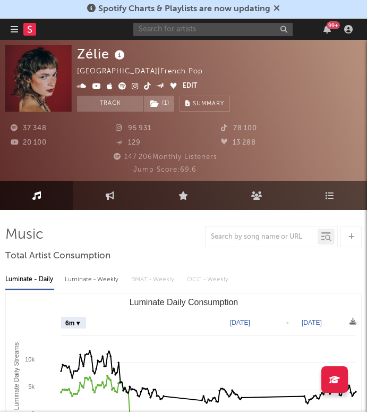
click at [196, 32] on input "text" at bounding box center [213, 29] width 160 height 13
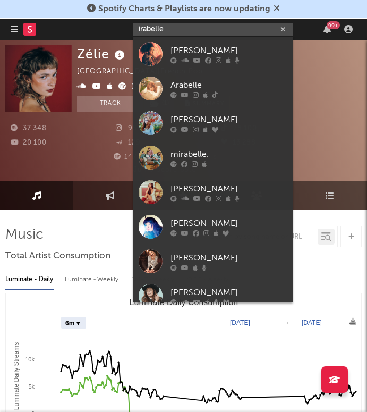
type input "irabelle"
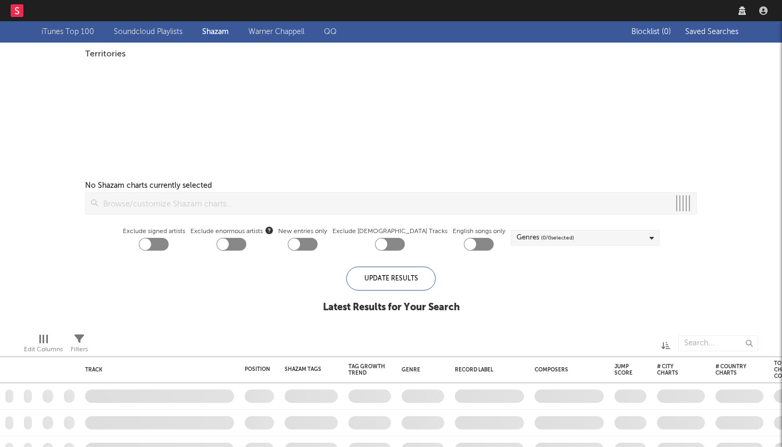
checkbox input "true"
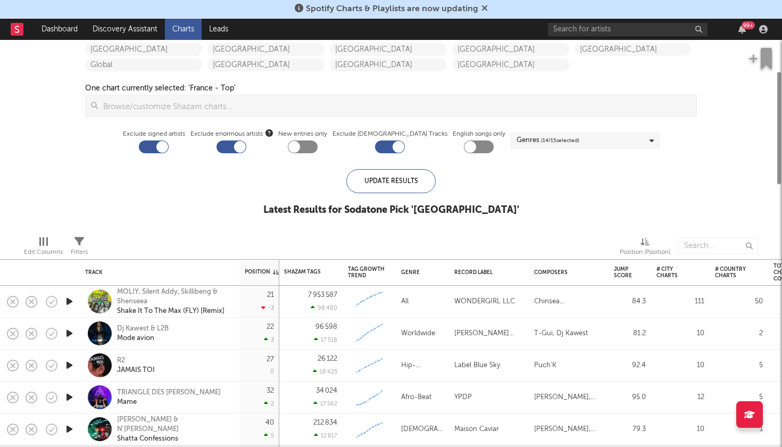
click at [390, 146] on div at bounding box center [390, 146] width 30 height 13
checkbox input "false"
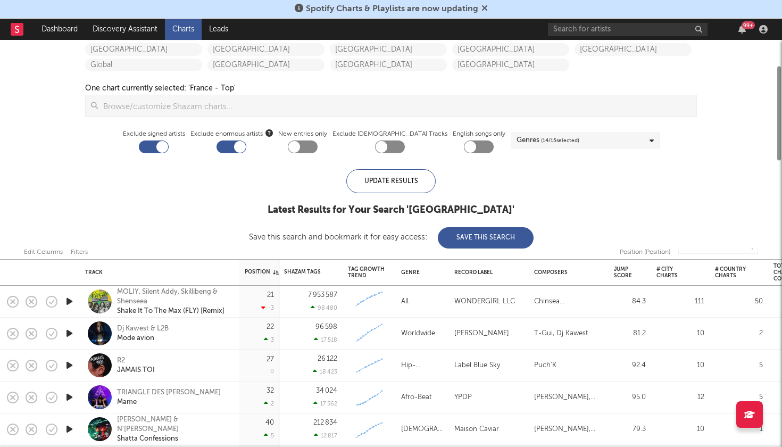
click at [246, 146] on div at bounding box center [231, 146] width 30 height 13
checkbox input "false"
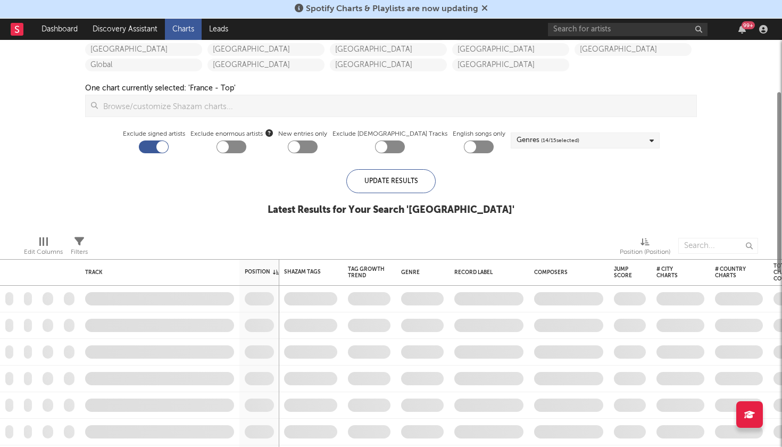
click at [169, 147] on div at bounding box center [154, 146] width 30 height 13
checkbox input "false"
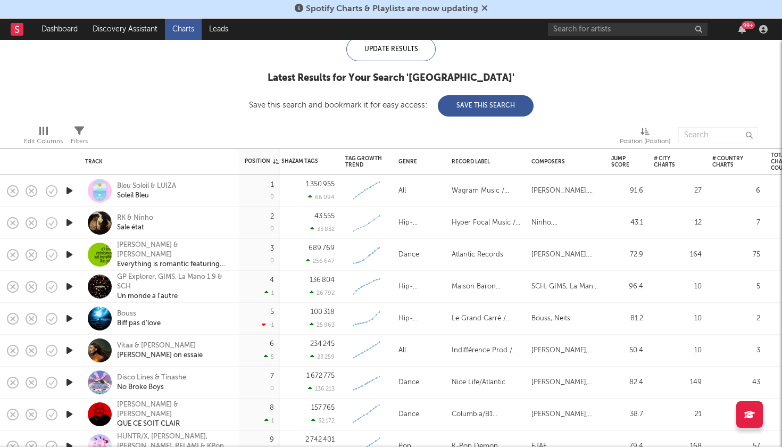
click at [66, 257] on icon "button" at bounding box center [69, 254] width 11 height 13
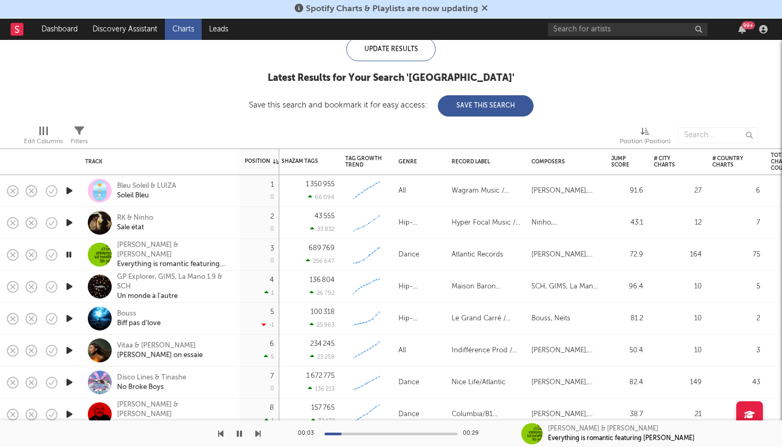
click at [73, 289] on icon "button" at bounding box center [69, 286] width 11 height 13
click at [73, 289] on icon "button" at bounding box center [69, 286] width 10 height 13
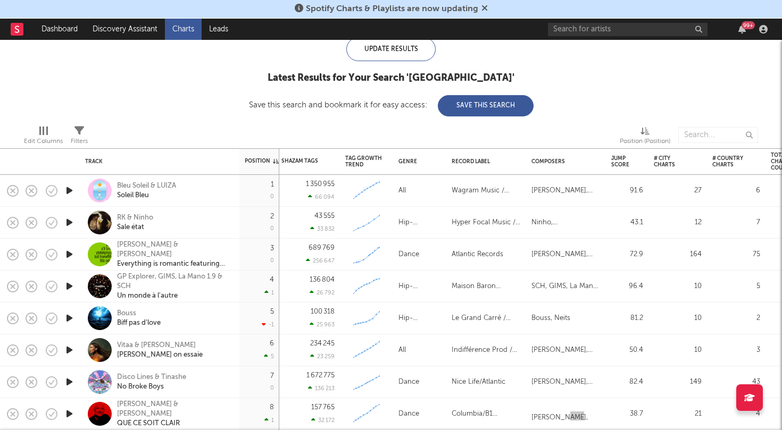
scroll to position [22, 0]
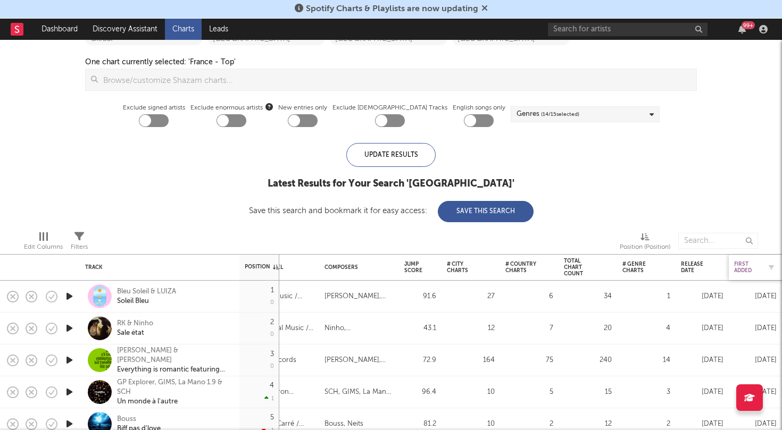
click at [747, 262] on div "First Added" at bounding box center [747, 267] width 27 height 13
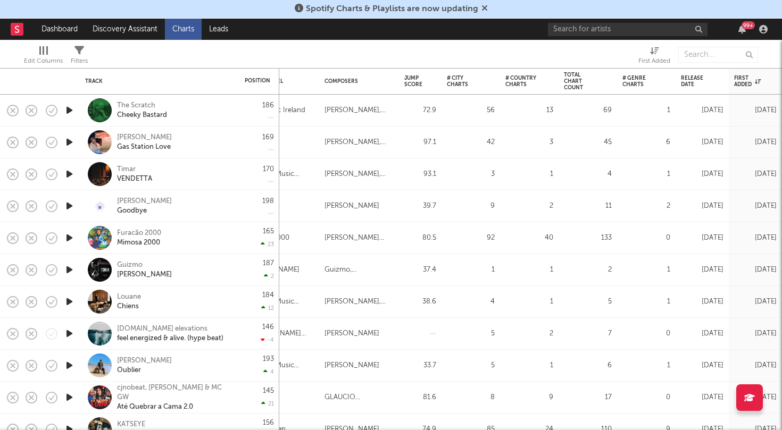
click at [67, 111] on icon "button" at bounding box center [69, 110] width 11 height 13
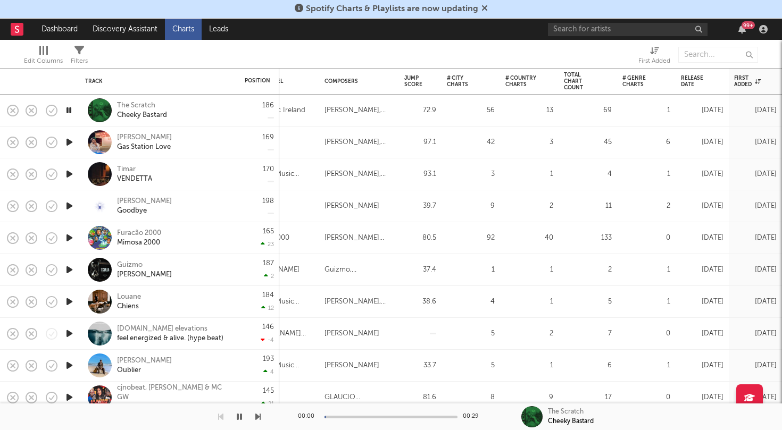
click at [70, 141] on icon "button" at bounding box center [69, 142] width 11 height 13
click at [69, 209] on icon "button" at bounding box center [69, 205] width 11 height 13
click at [69, 240] on icon "button" at bounding box center [69, 237] width 11 height 13
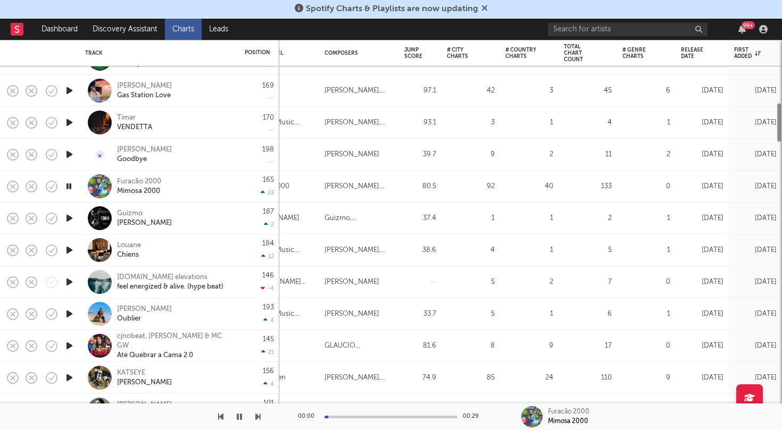
click at [69, 215] on icon "button" at bounding box center [69, 218] width 11 height 13
click at [70, 250] on icon "button" at bounding box center [69, 250] width 11 height 13
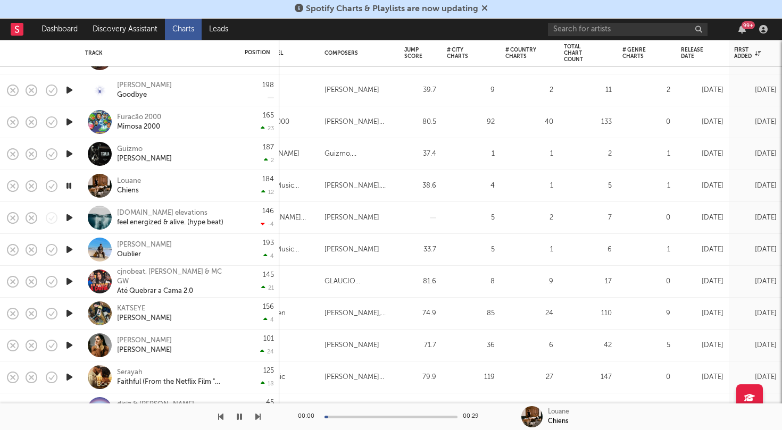
click at [70, 219] on icon "button" at bounding box center [69, 217] width 11 height 13
click at [70, 249] on icon "button" at bounding box center [69, 249] width 11 height 13
click at [68, 312] on icon "button" at bounding box center [69, 313] width 11 height 13
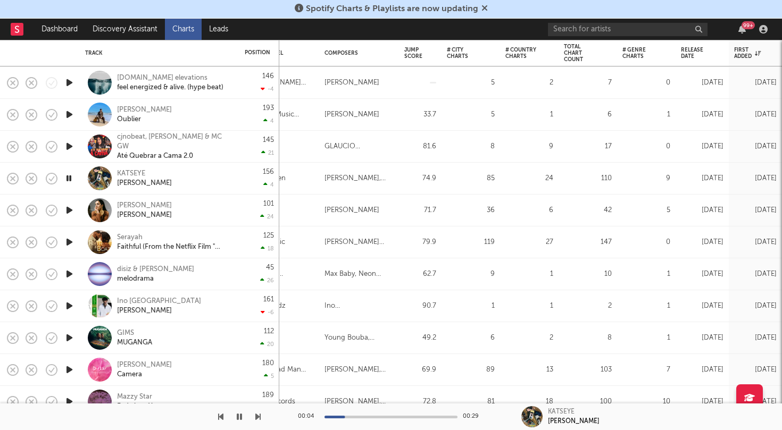
click at [70, 209] on icon "button" at bounding box center [69, 210] width 11 height 13
click at [68, 209] on icon "button" at bounding box center [69, 210] width 10 height 13
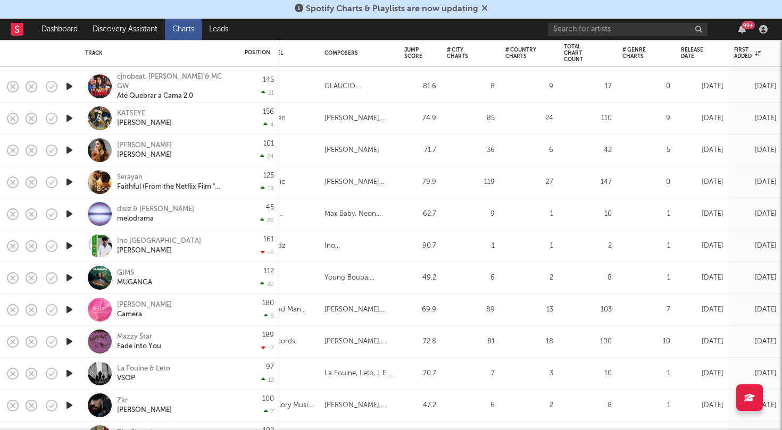
click at [71, 185] on icon "button" at bounding box center [69, 181] width 11 height 13
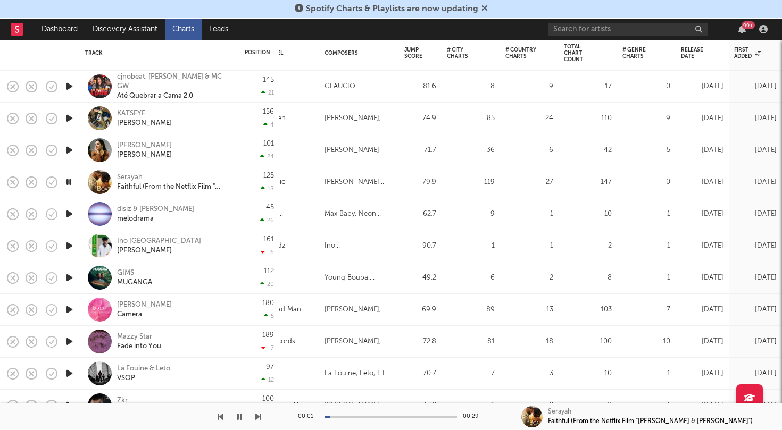
click at [67, 180] on icon "button" at bounding box center [69, 181] width 10 height 13
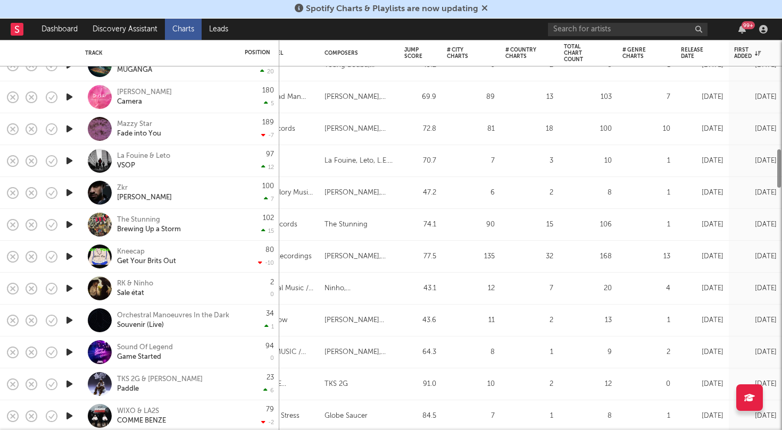
click at [67, 224] on icon "button" at bounding box center [69, 224] width 11 height 13
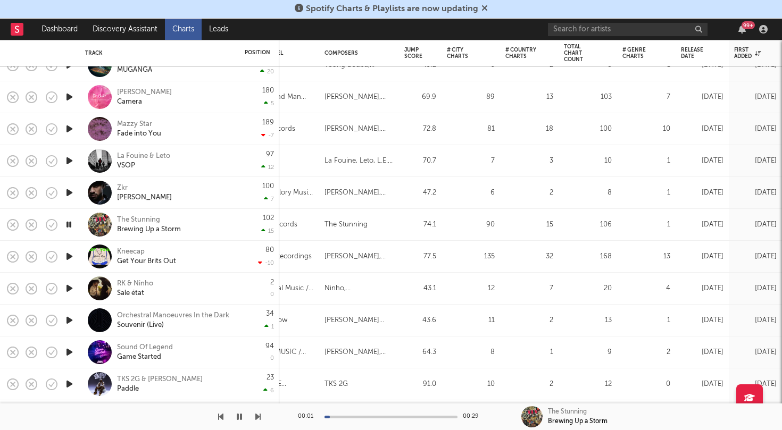
click at [67, 224] on icon "button" at bounding box center [69, 224] width 10 height 13
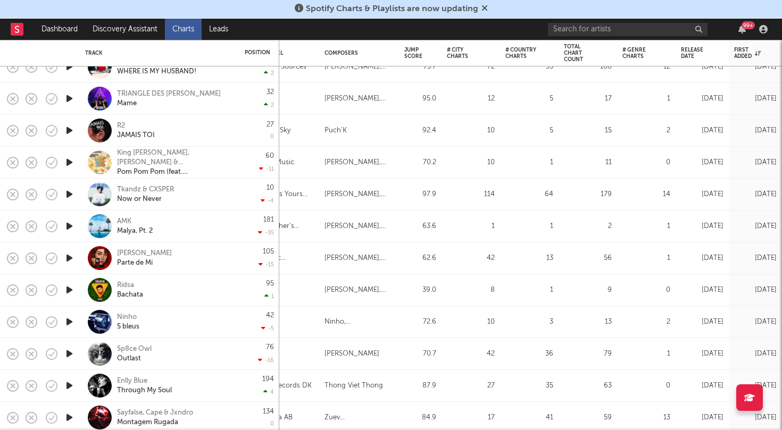
click at [66, 258] on icon "button" at bounding box center [69, 257] width 11 height 13
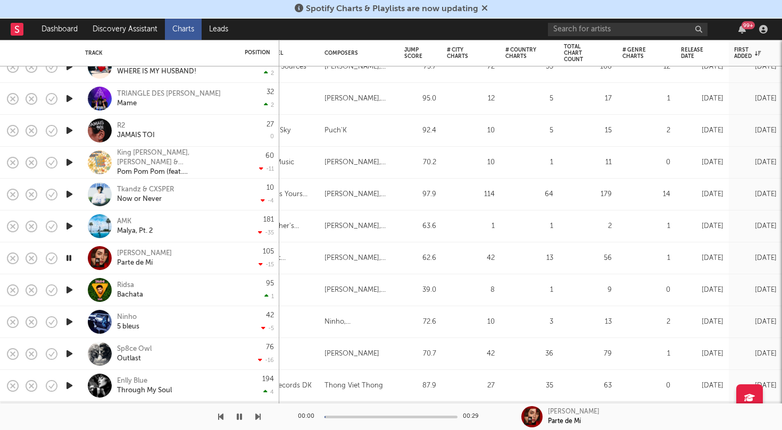
click at [66, 258] on icon "button" at bounding box center [69, 257] width 10 height 13
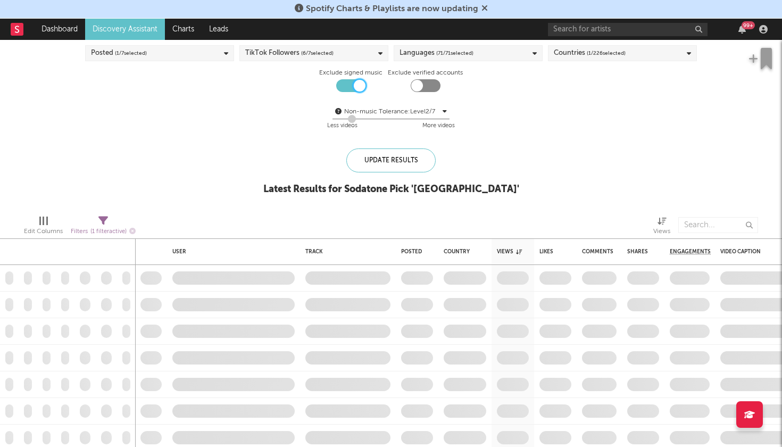
click at [358, 87] on div at bounding box center [360, 86] width 12 height 12
checkbox input "false"
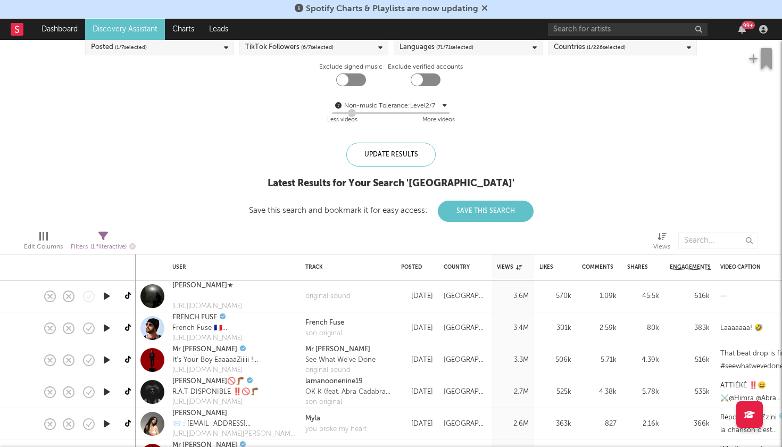
click at [108, 328] on icon "button" at bounding box center [106, 327] width 11 height 13
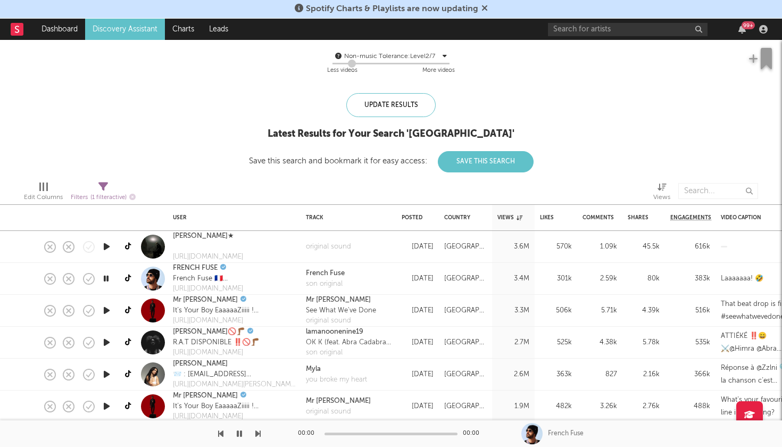
click at [107, 372] on icon "button" at bounding box center [106, 373] width 11 height 13
click at [107, 372] on icon "button" at bounding box center [106, 373] width 10 height 13
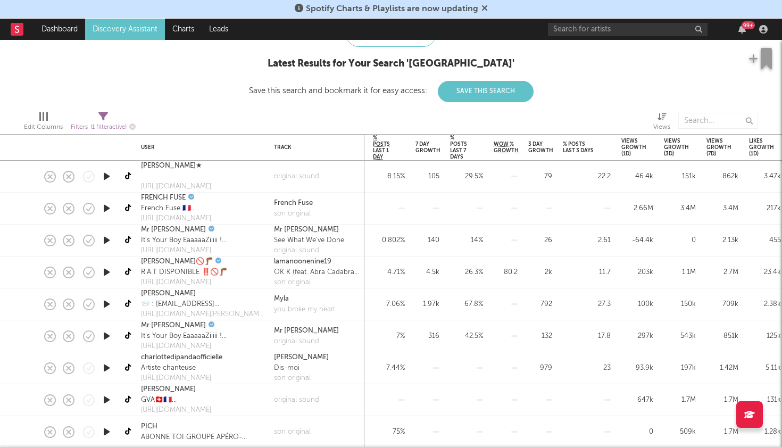
click at [661, 120] on icon at bounding box center [661, 117] width 9 height 8
select select "-1"
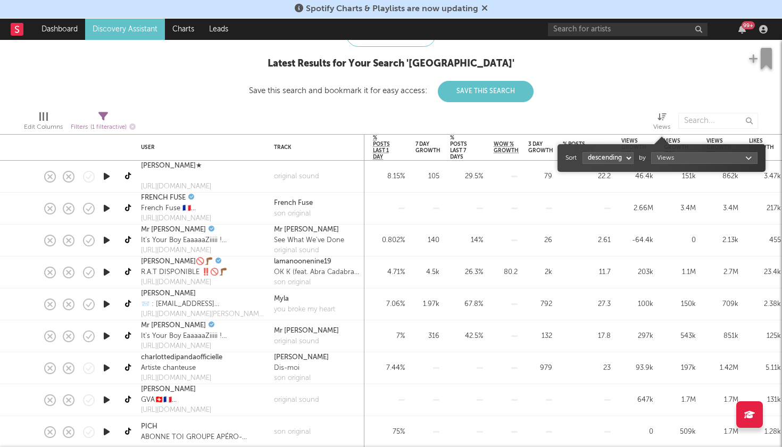
click at [681, 164] on div "Sort ascending descending by Views" at bounding box center [661, 157] width 192 height 17
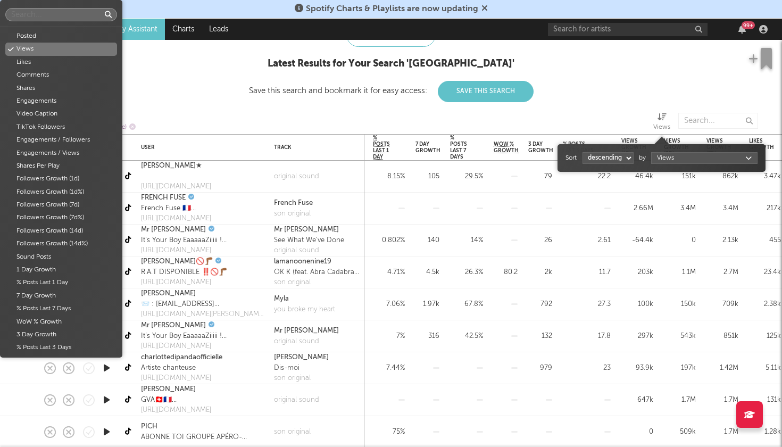
click at [676, 159] on body "Spotify Charts & Playlists are now updating Dashboard Discovery Assistant Chart…" at bounding box center [391, 223] width 782 height 447
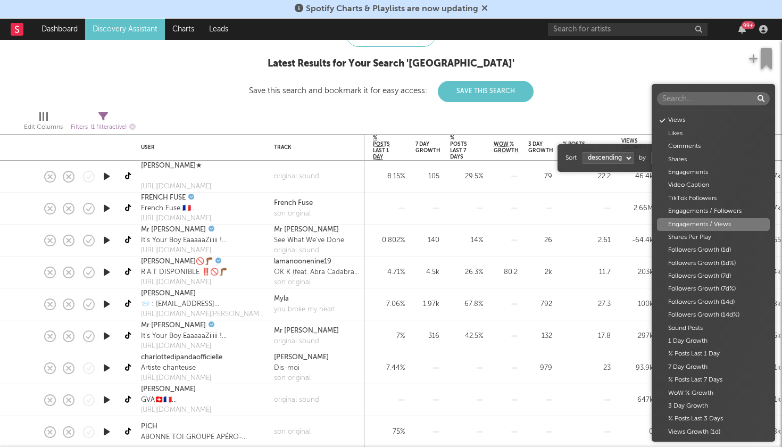
click at [695, 224] on div "Engagements / Views" at bounding box center [713, 224] width 113 height 13
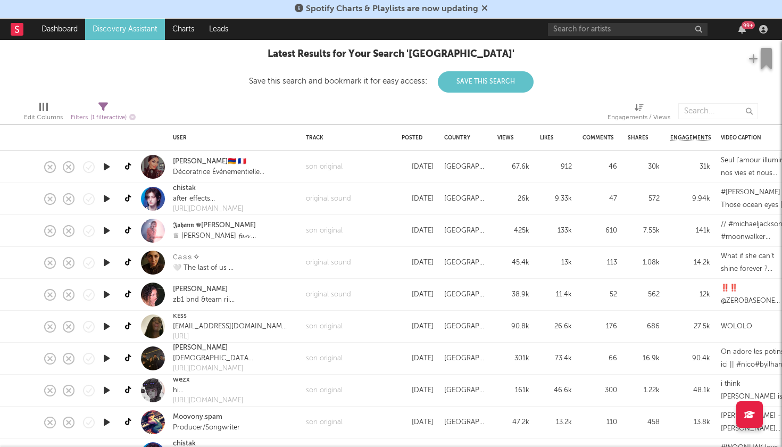
click at [107, 169] on icon "button" at bounding box center [106, 166] width 11 height 13
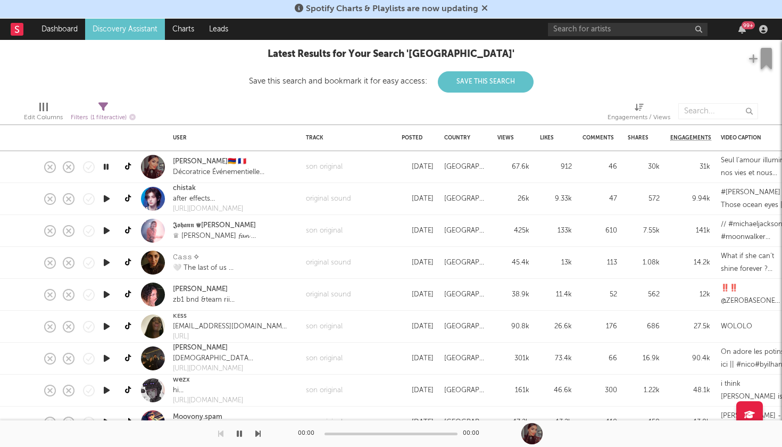
click at [109, 200] on icon "button" at bounding box center [106, 198] width 11 height 13
click at [109, 200] on icon "button" at bounding box center [106, 198] width 10 height 13
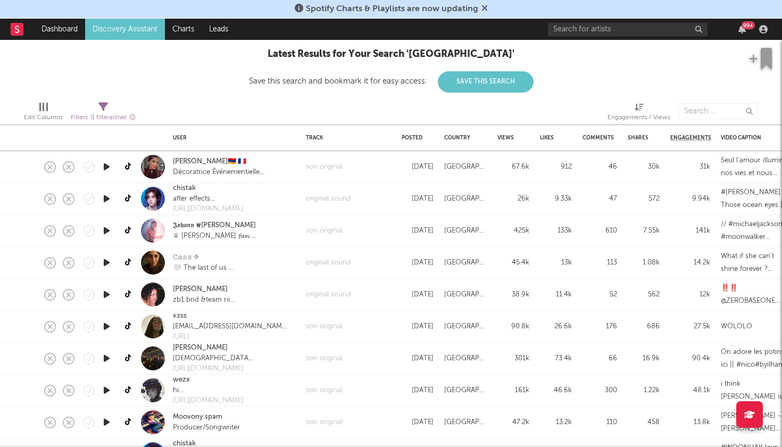
select select "-1"
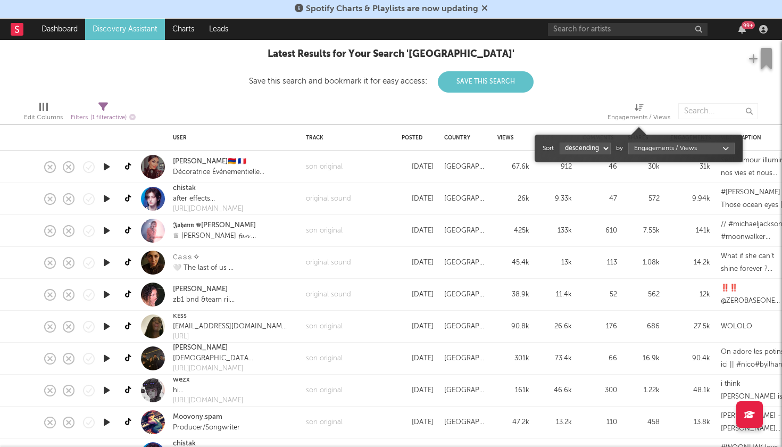
click at [636, 112] on div "Engagements / Views" at bounding box center [638, 117] width 63 height 13
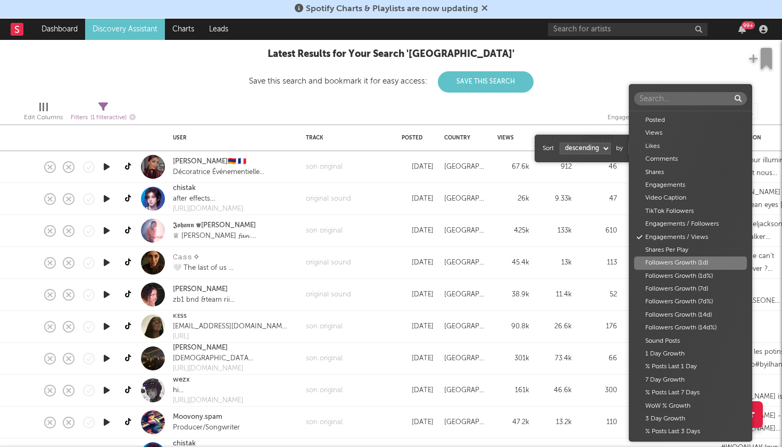
click at [652, 149] on body "Spotify Charts & Playlists are now updating Dashboard Discovery Assistant Chart…" at bounding box center [391, 223] width 782 height 447
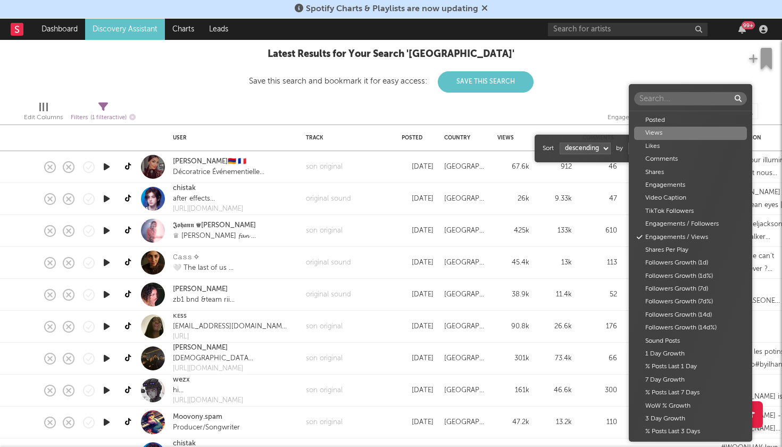
click at [659, 135] on div "Views" at bounding box center [690, 133] width 113 height 13
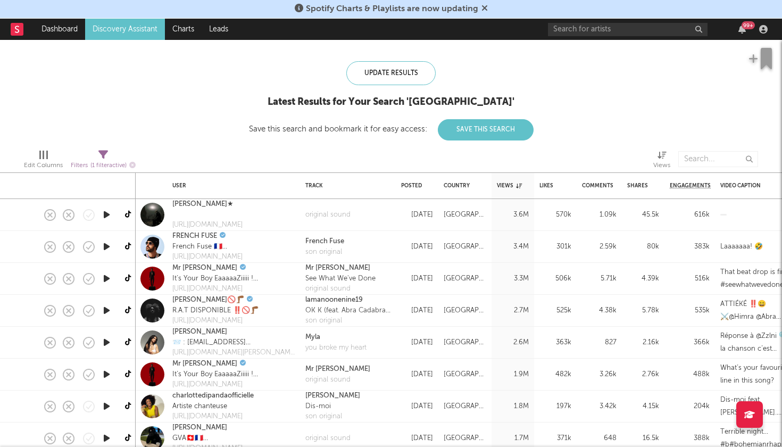
click at [109, 214] on icon "button" at bounding box center [106, 214] width 11 height 13
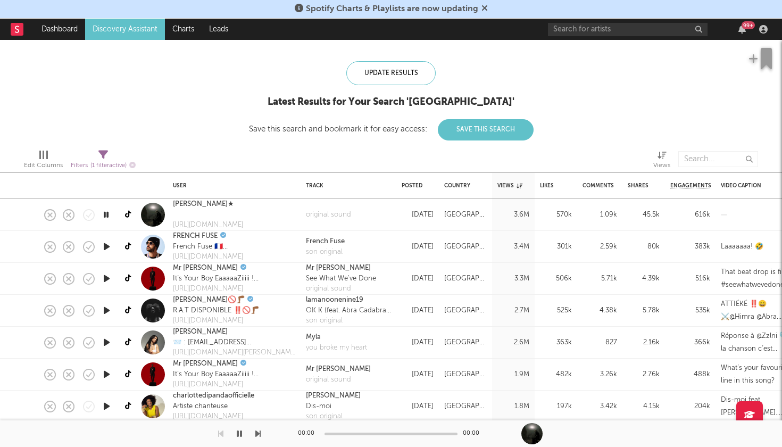
click at [105, 247] on icon "button" at bounding box center [106, 246] width 11 height 13
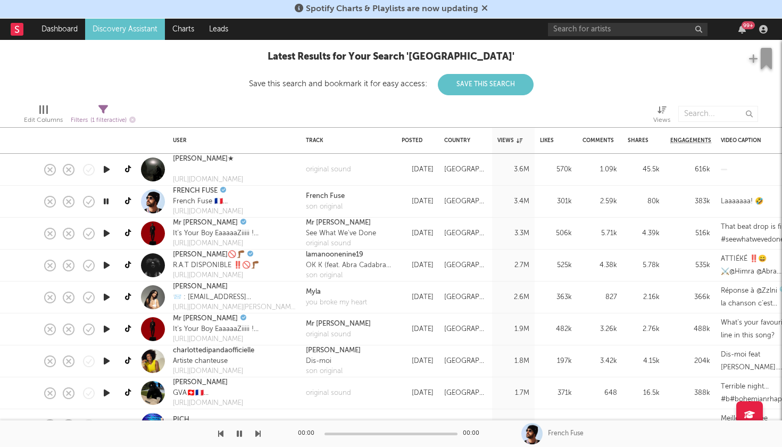
click at [104, 230] on icon "button" at bounding box center [106, 232] width 11 height 13
click at [106, 262] on icon "button" at bounding box center [106, 264] width 11 height 13
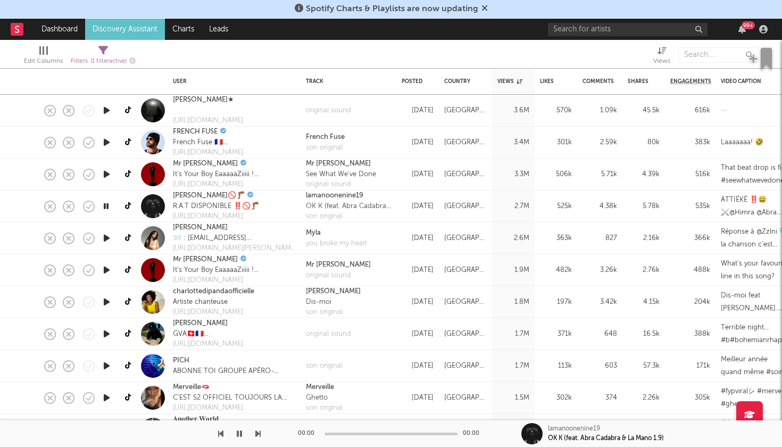
click at [106, 270] on icon "button" at bounding box center [106, 269] width 11 height 13
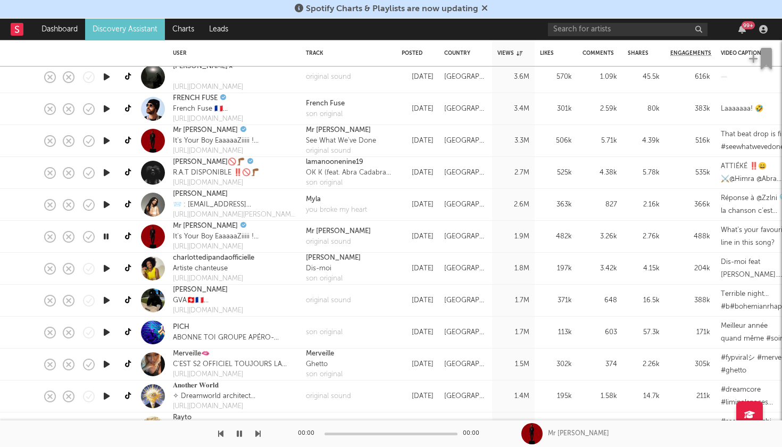
click at [105, 264] on icon "button" at bounding box center [106, 268] width 11 height 13
click at [208, 276] on div "https://social.tunecore.com/linkShare?linkid=rqN_gywwTpNWd61ABfExRw" at bounding box center [213, 278] width 81 height 11
click at [318, 264] on div "Dis-moi" at bounding box center [333, 268] width 55 height 11
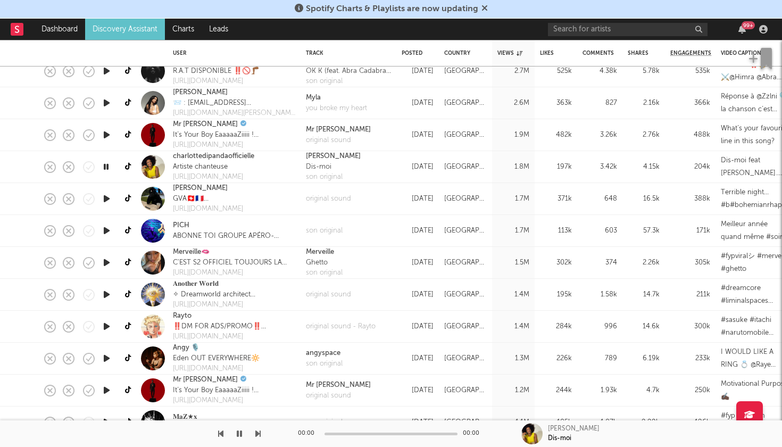
click at [108, 292] on icon "button" at bounding box center [106, 294] width 11 height 13
click at [103, 261] on icon "button" at bounding box center [106, 262] width 11 height 13
click at [321, 255] on div "Merveille" at bounding box center [324, 252] width 37 height 11
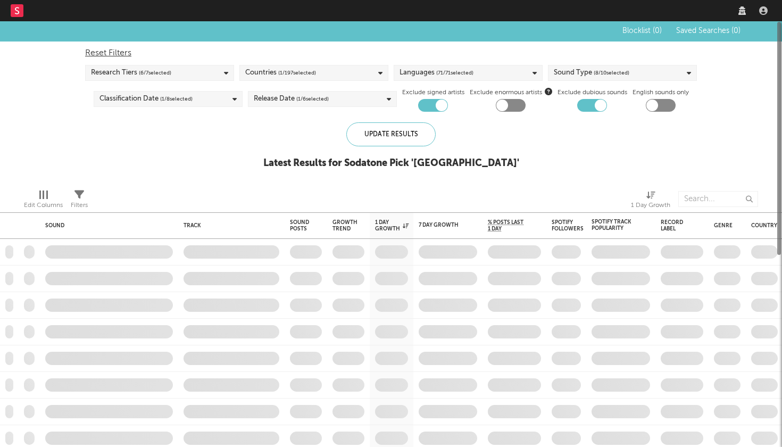
checkbox input "true"
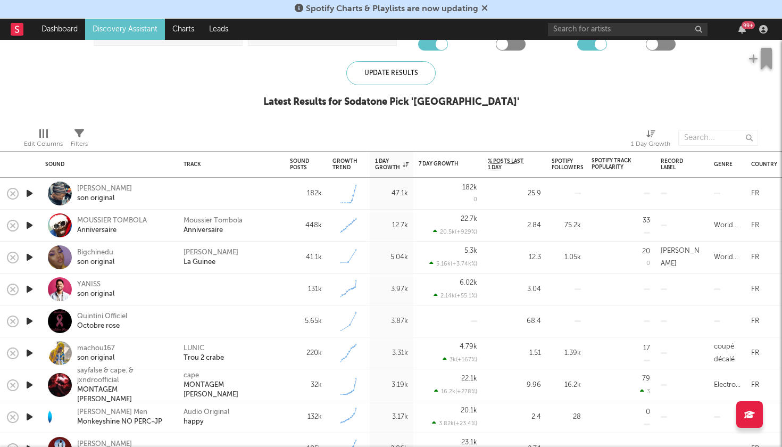
click at [28, 191] on icon "button" at bounding box center [29, 193] width 11 height 13
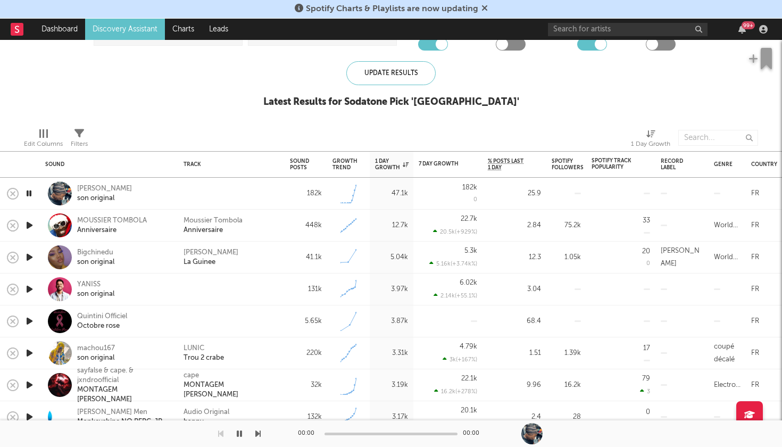
click at [30, 224] on icon "button" at bounding box center [29, 225] width 11 height 13
click at [32, 251] on icon "button" at bounding box center [29, 256] width 11 height 13
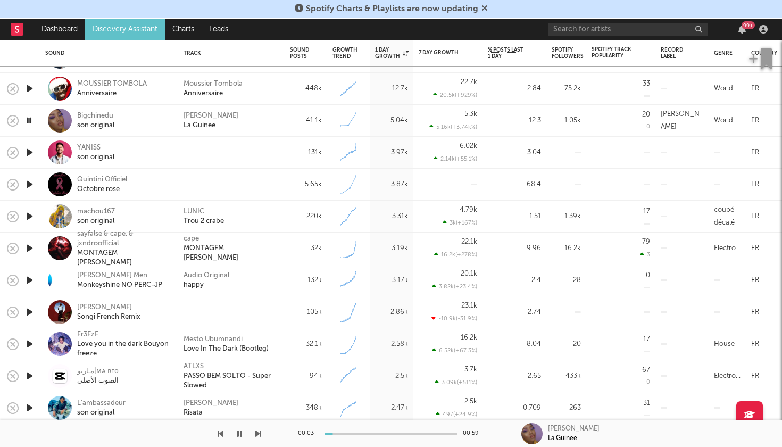
click at [33, 148] on icon "button" at bounding box center [29, 152] width 11 height 13
click at [30, 184] on icon "button" at bounding box center [29, 184] width 11 height 13
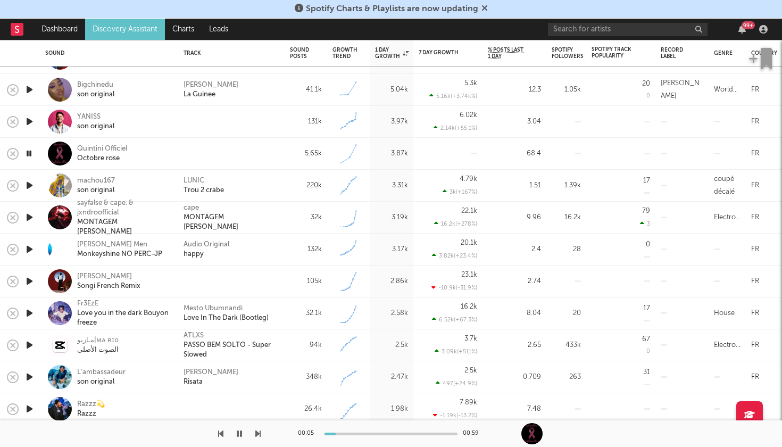
click at [29, 185] on icon "button" at bounding box center [29, 185] width 11 height 13
click at [30, 153] on icon "button" at bounding box center [29, 153] width 11 height 13
click at [30, 153] on icon "button" at bounding box center [29, 153] width 10 height 13
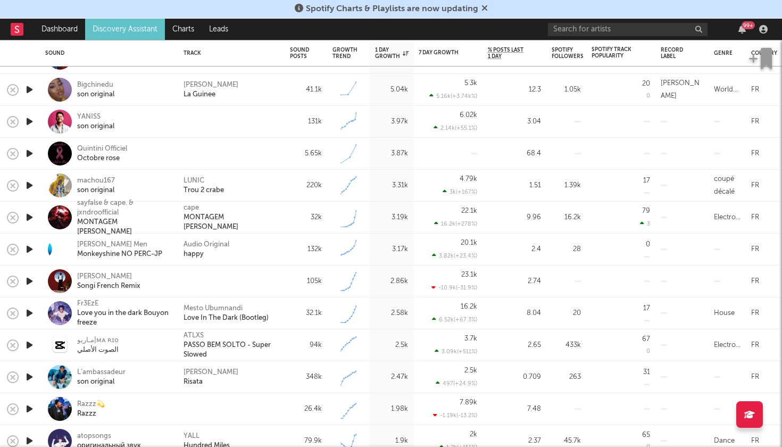
click at [26, 150] on icon "button" at bounding box center [29, 153] width 11 height 13
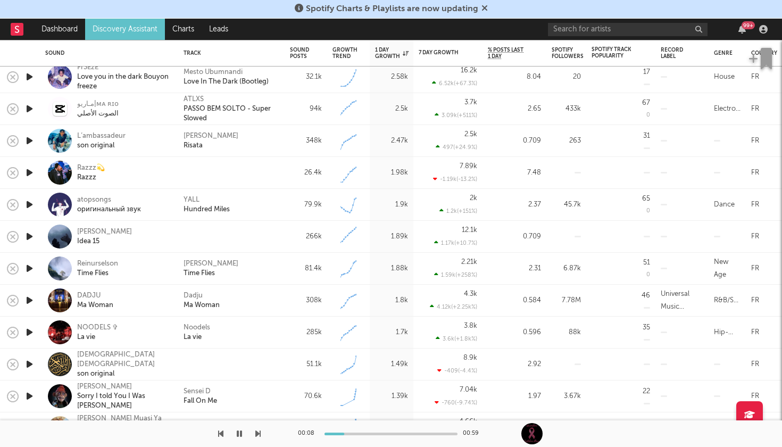
click at [28, 333] on icon "button" at bounding box center [29, 331] width 11 height 13
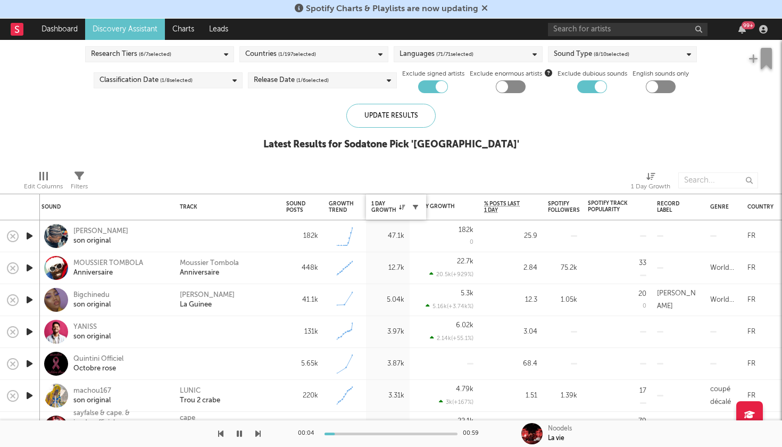
click at [413, 207] on icon "button" at bounding box center [415, 206] width 5 height 5
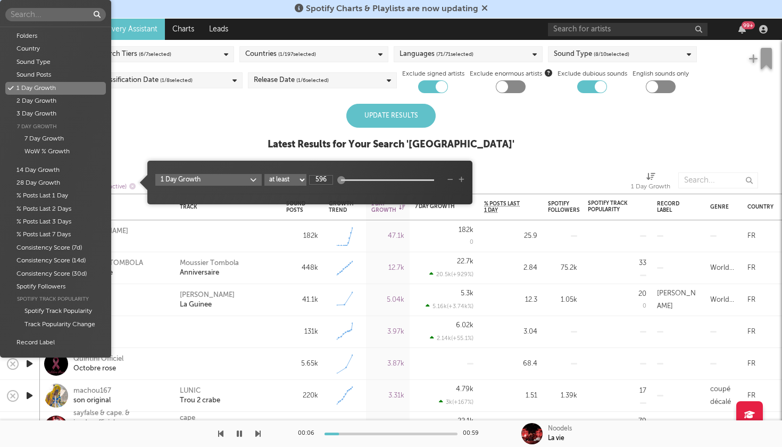
click at [222, 176] on body "Spotify Charts & Playlists are now updating Dashboard Discovery Assistant Chart…" at bounding box center [391, 223] width 782 height 447
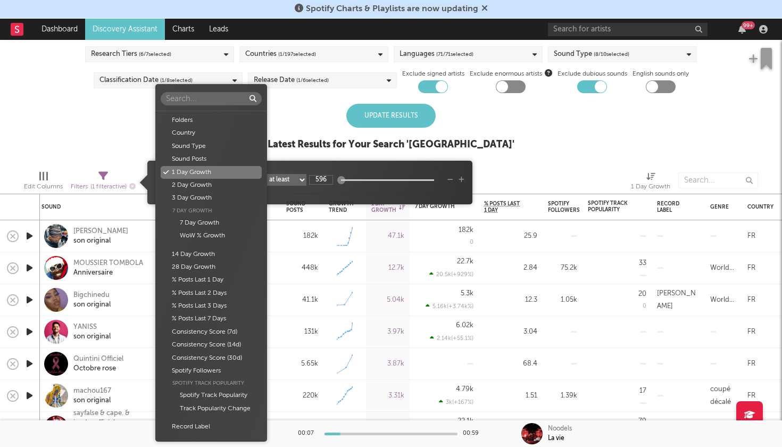
scroll to position [18, 0]
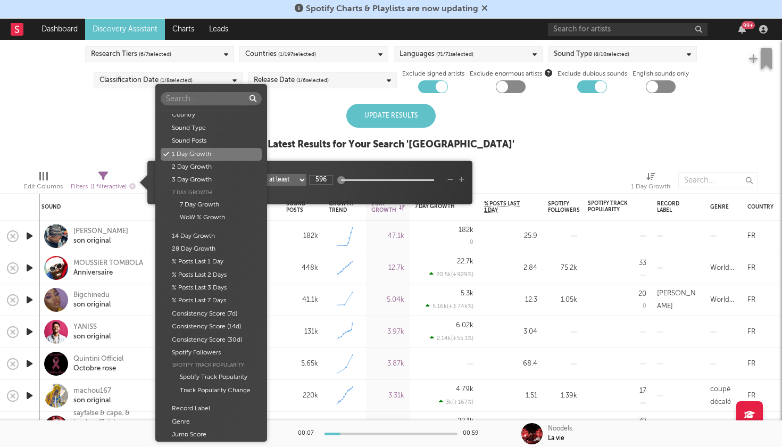
click at [220, 187] on div "7 Day Growth" at bounding box center [211, 193] width 101 height 12
click at [214, 204] on div "7 Day Growth" at bounding box center [211, 204] width 101 height 13
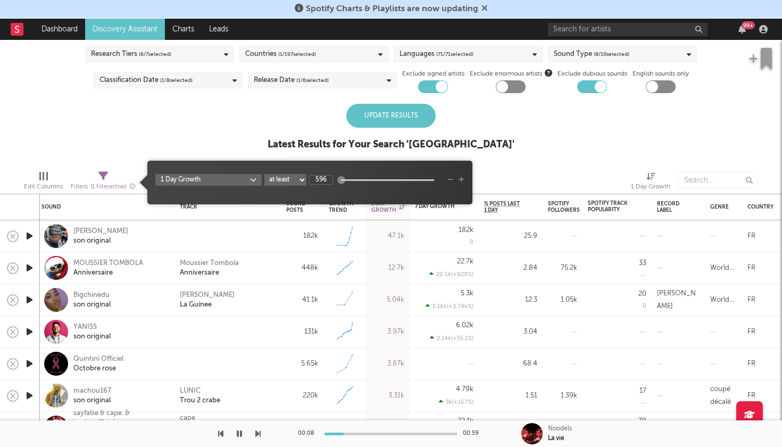
type input "700"
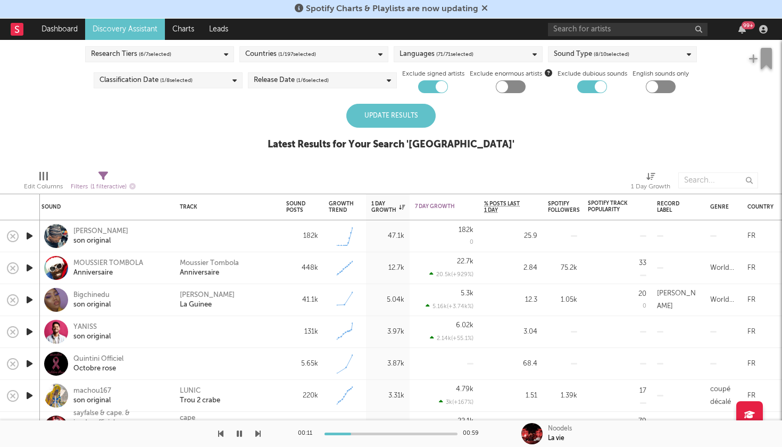
click at [397, 114] on div "Update Results" at bounding box center [390, 116] width 89 height 24
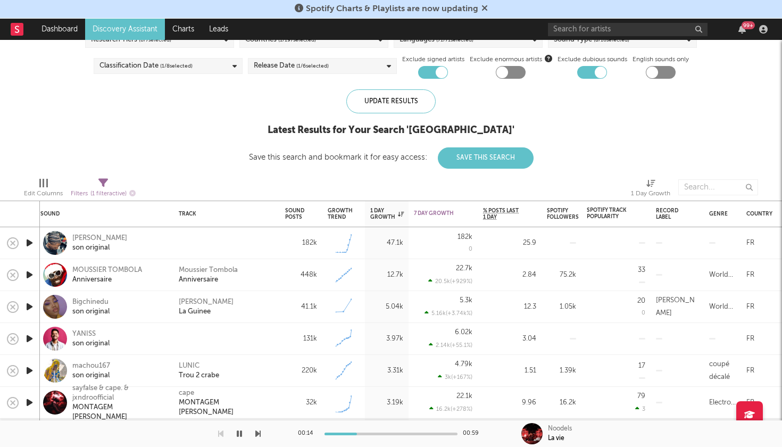
click at [33, 243] on icon "button" at bounding box center [29, 242] width 11 height 13
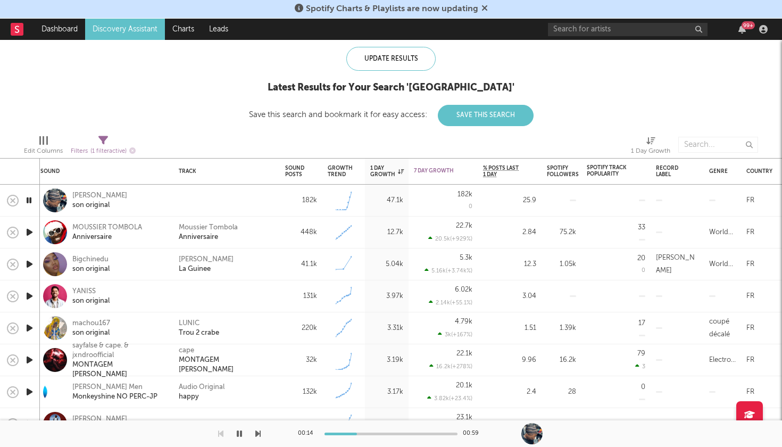
click at [30, 295] on icon "button" at bounding box center [29, 295] width 11 height 13
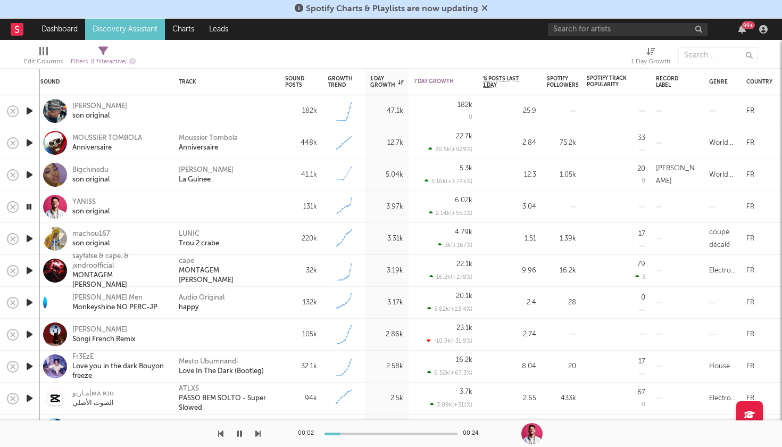
click at [33, 272] on icon "button" at bounding box center [29, 270] width 11 height 13
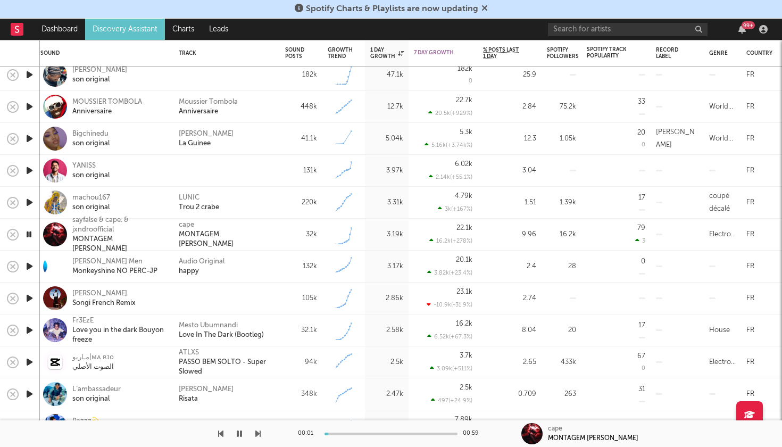
click at [28, 300] on icon "button" at bounding box center [29, 297] width 11 height 13
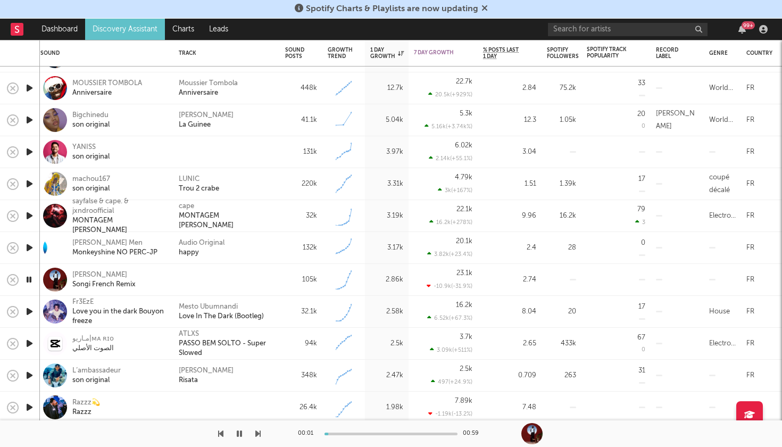
click at [28, 248] on icon "button" at bounding box center [29, 247] width 11 height 13
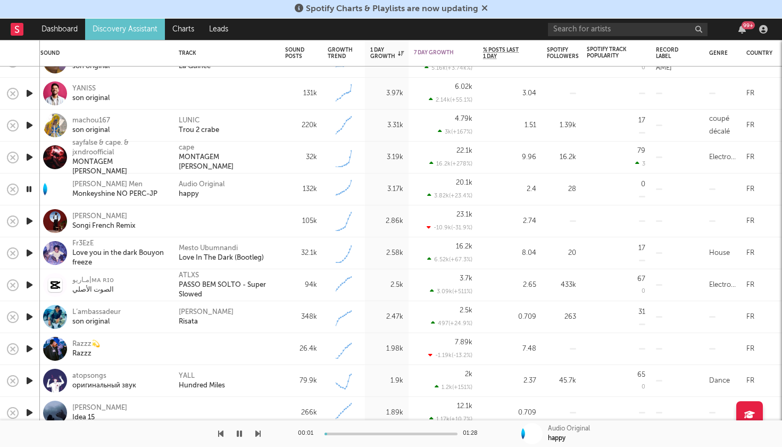
click at [35, 317] on icon "button" at bounding box center [29, 316] width 11 height 13
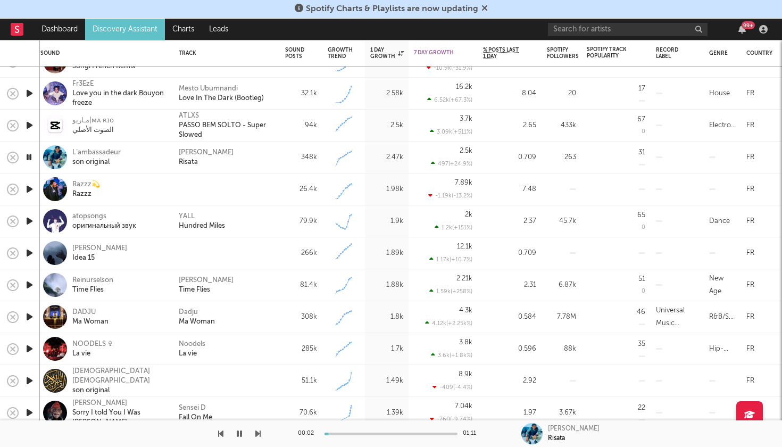
click at [27, 315] on icon "button" at bounding box center [29, 316] width 11 height 13
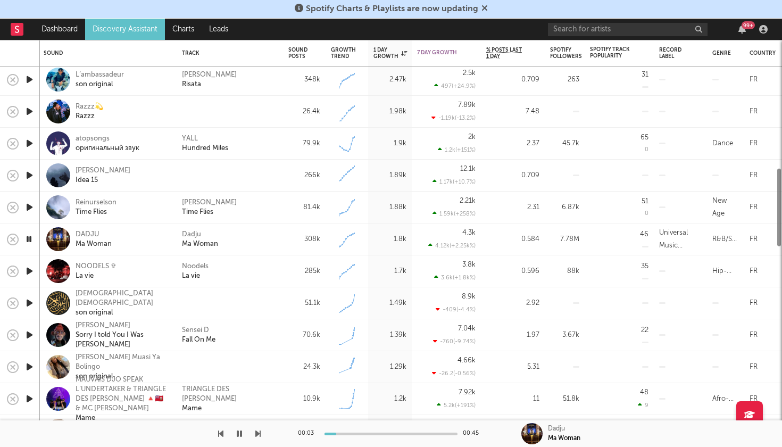
click at [29, 300] on icon "button" at bounding box center [29, 302] width 11 height 13
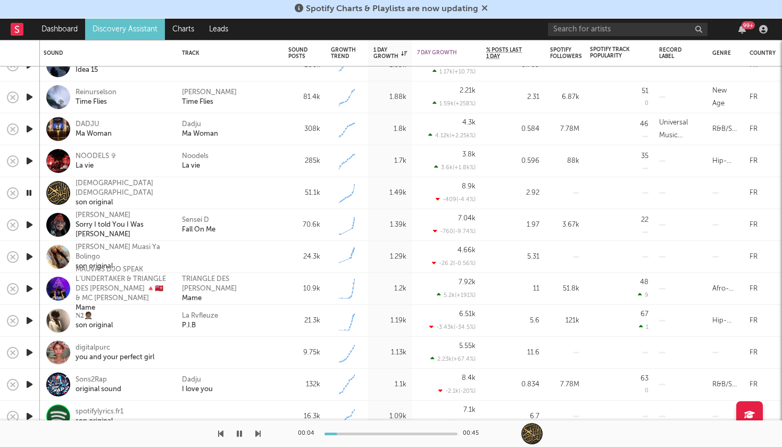
click at [26, 321] on icon "button" at bounding box center [29, 320] width 11 height 13
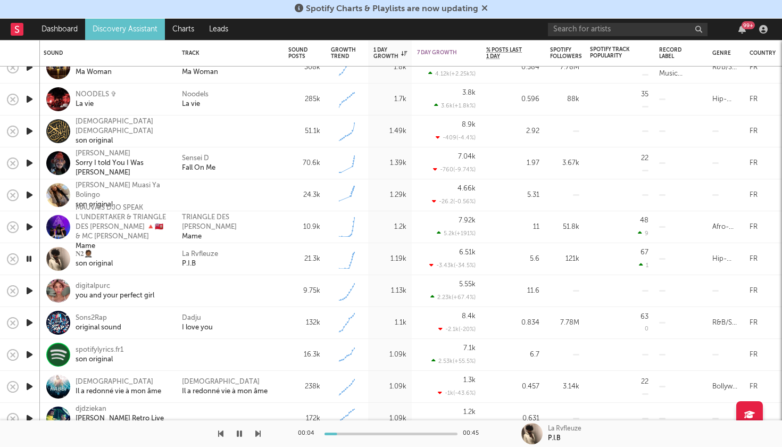
click at [26, 290] on icon "button" at bounding box center [29, 290] width 11 height 13
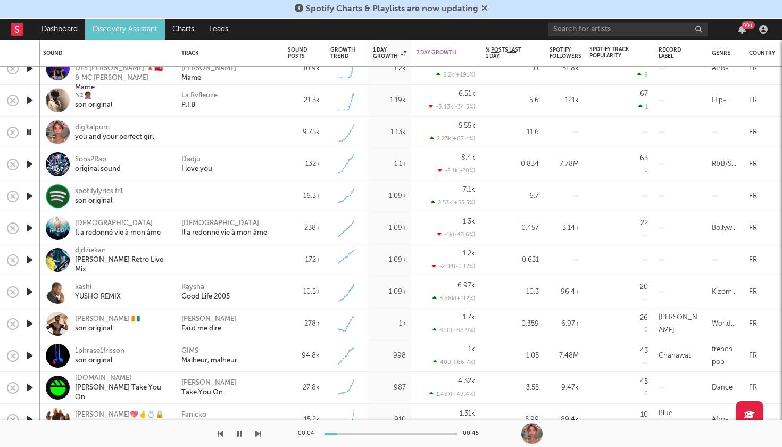
click at [31, 323] on icon "button" at bounding box center [29, 323] width 11 height 13
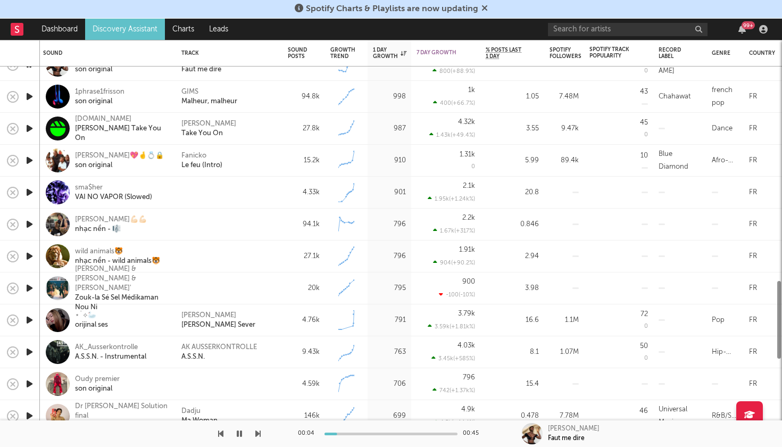
click at [30, 317] on icon "button" at bounding box center [29, 319] width 11 height 13
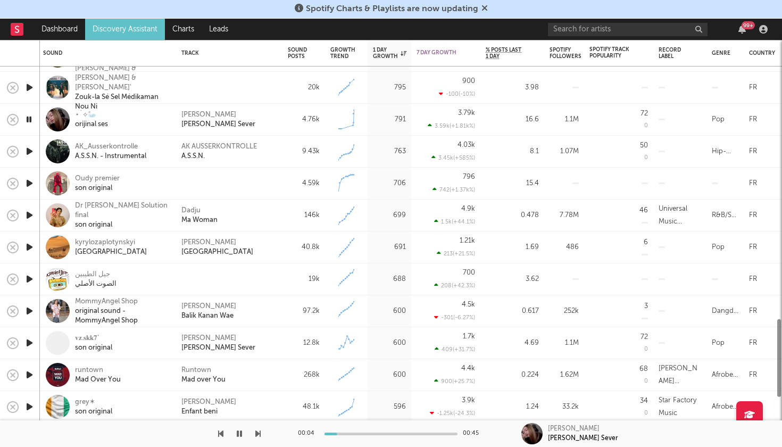
click at [29, 116] on icon "button" at bounding box center [29, 119] width 10 height 13
